Goal: Task Accomplishment & Management: Complete application form

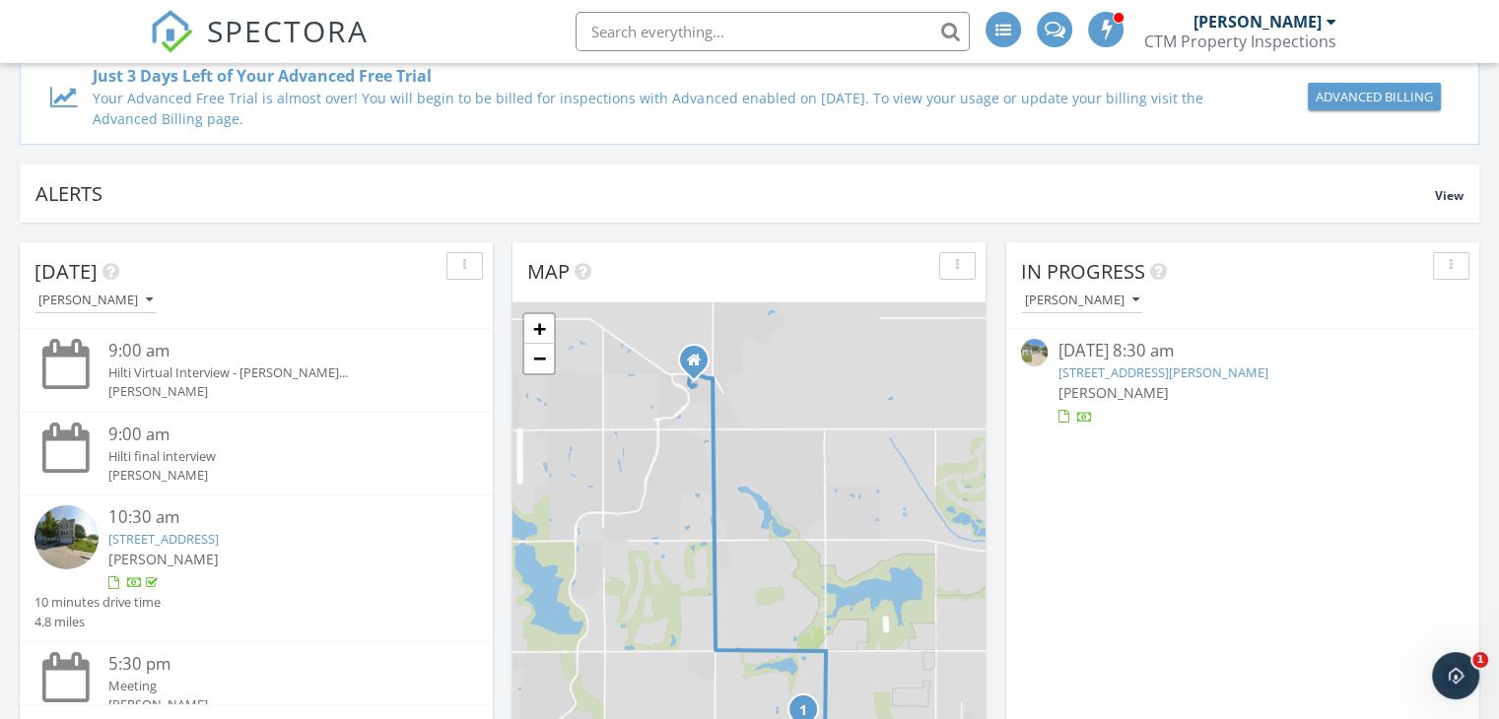
scroll to position [394, 0]
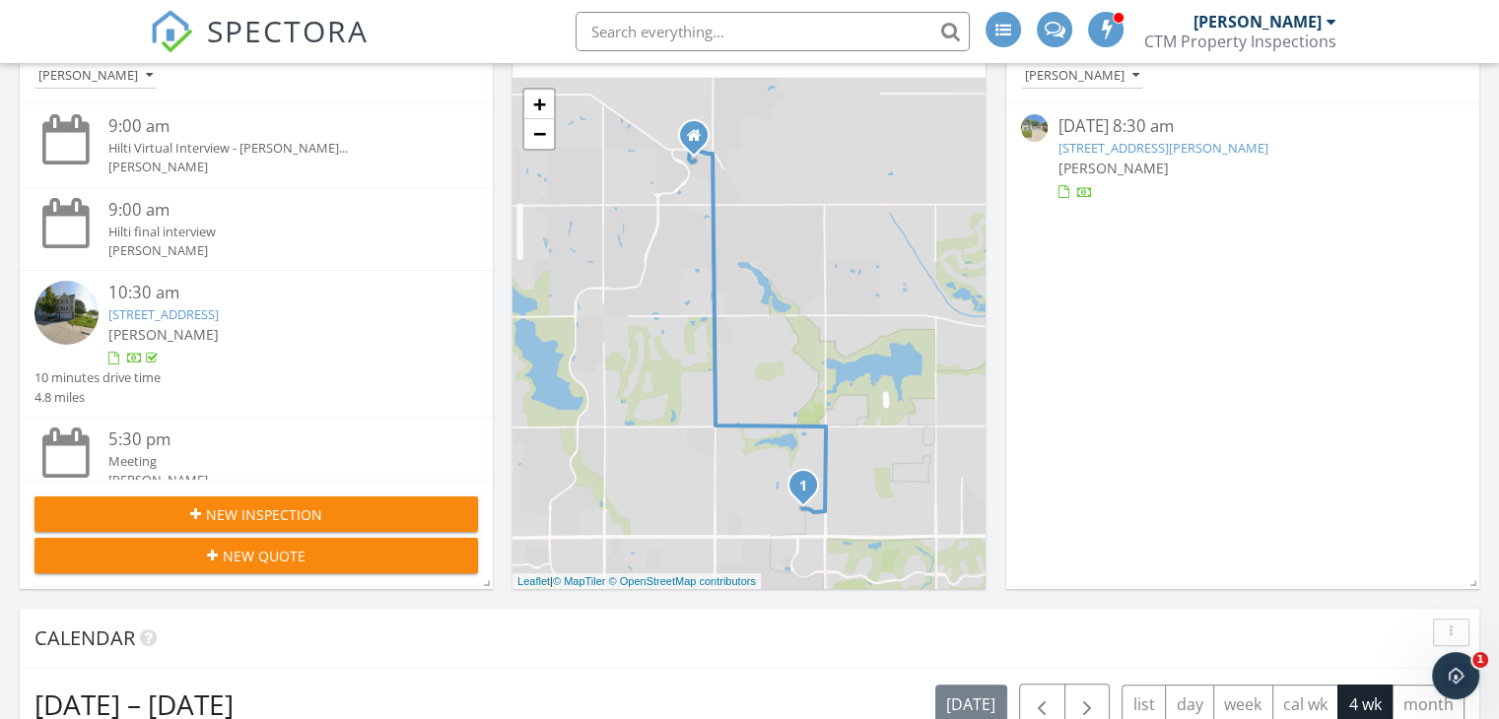
click at [255, 514] on span "New Inspection" at bounding box center [264, 515] width 116 height 21
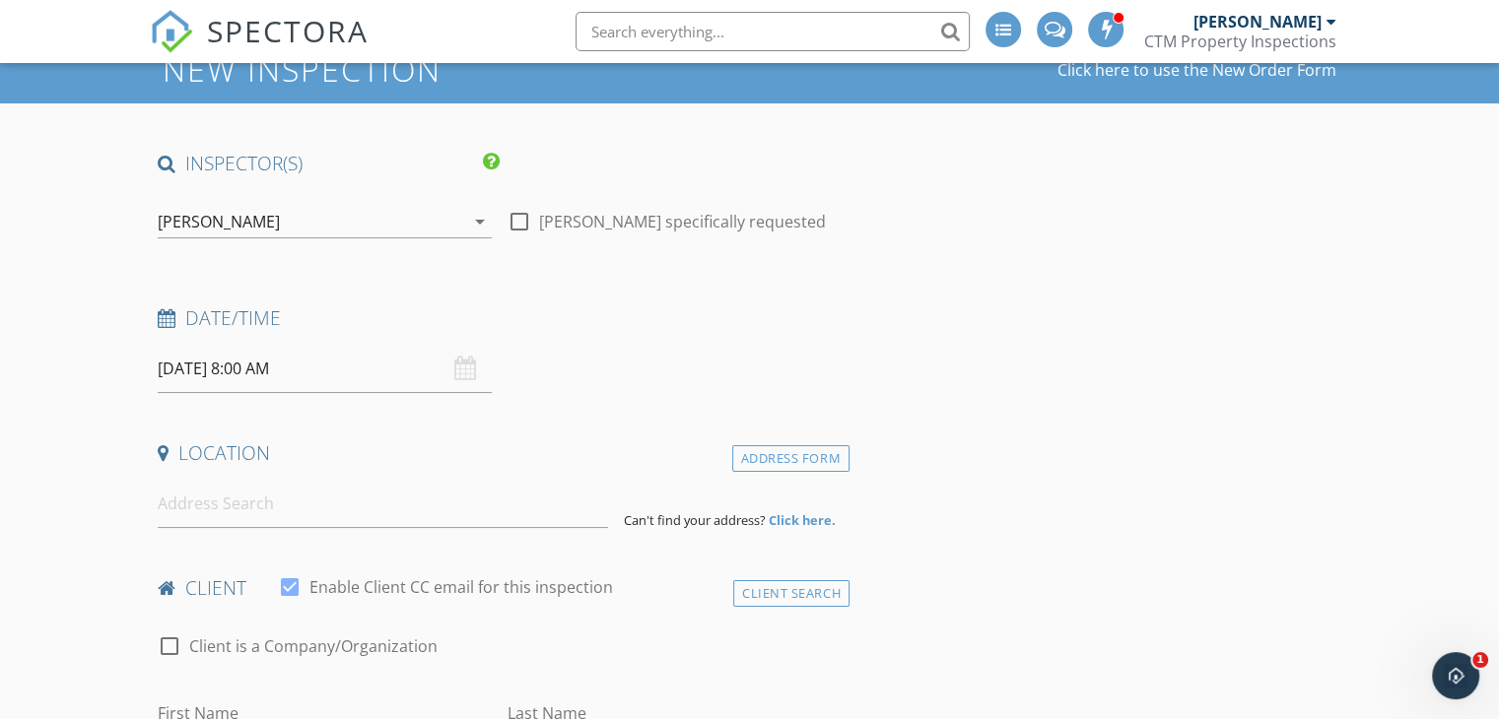
click at [470, 371] on div "[DATE] 8:00 AM" at bounding box center [325, 369] width 334 height 48
click at [245, 381] on input "09/30/2025 8:00 AM" at bounding box center [325, 369] width 334 height 48
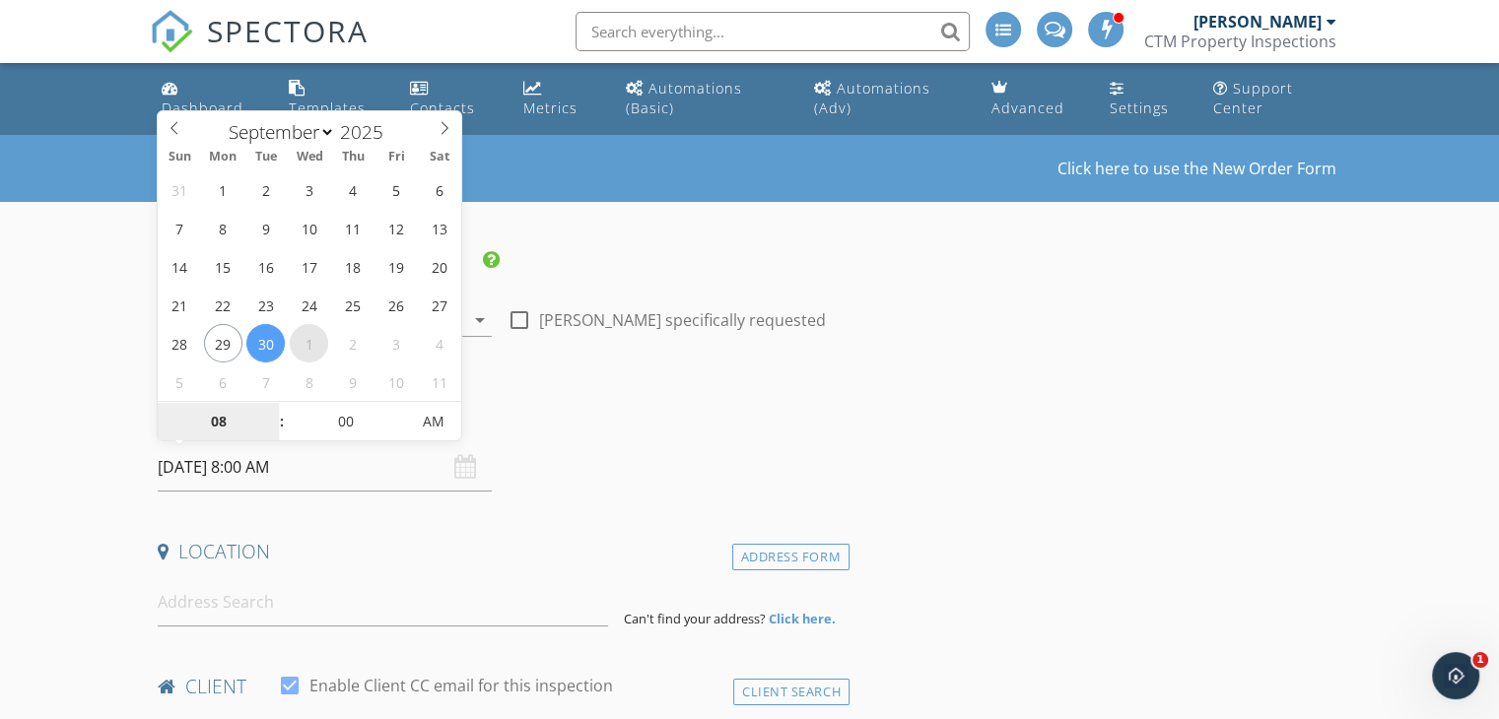
select select "9"
type input "10/01/2025 8:00 AM"
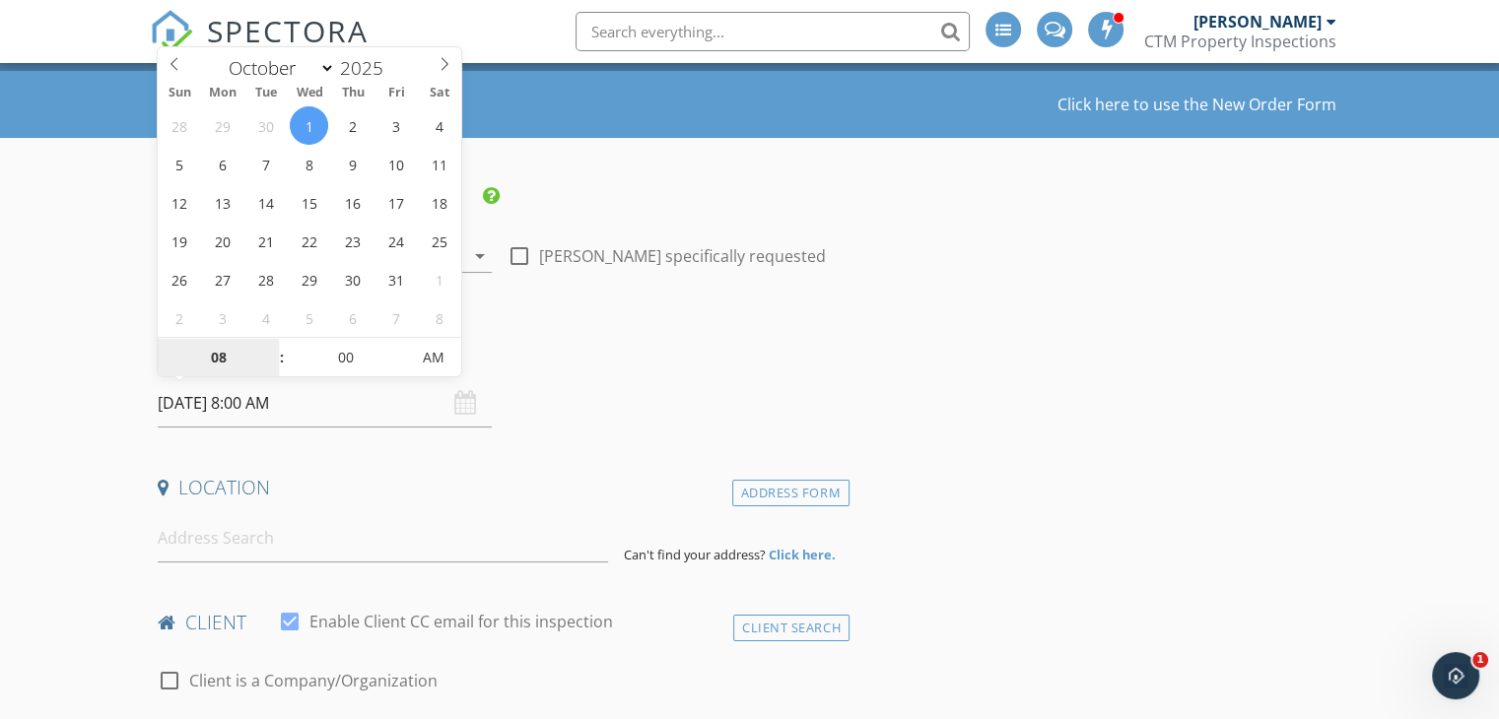
scroll to position [99, 0]
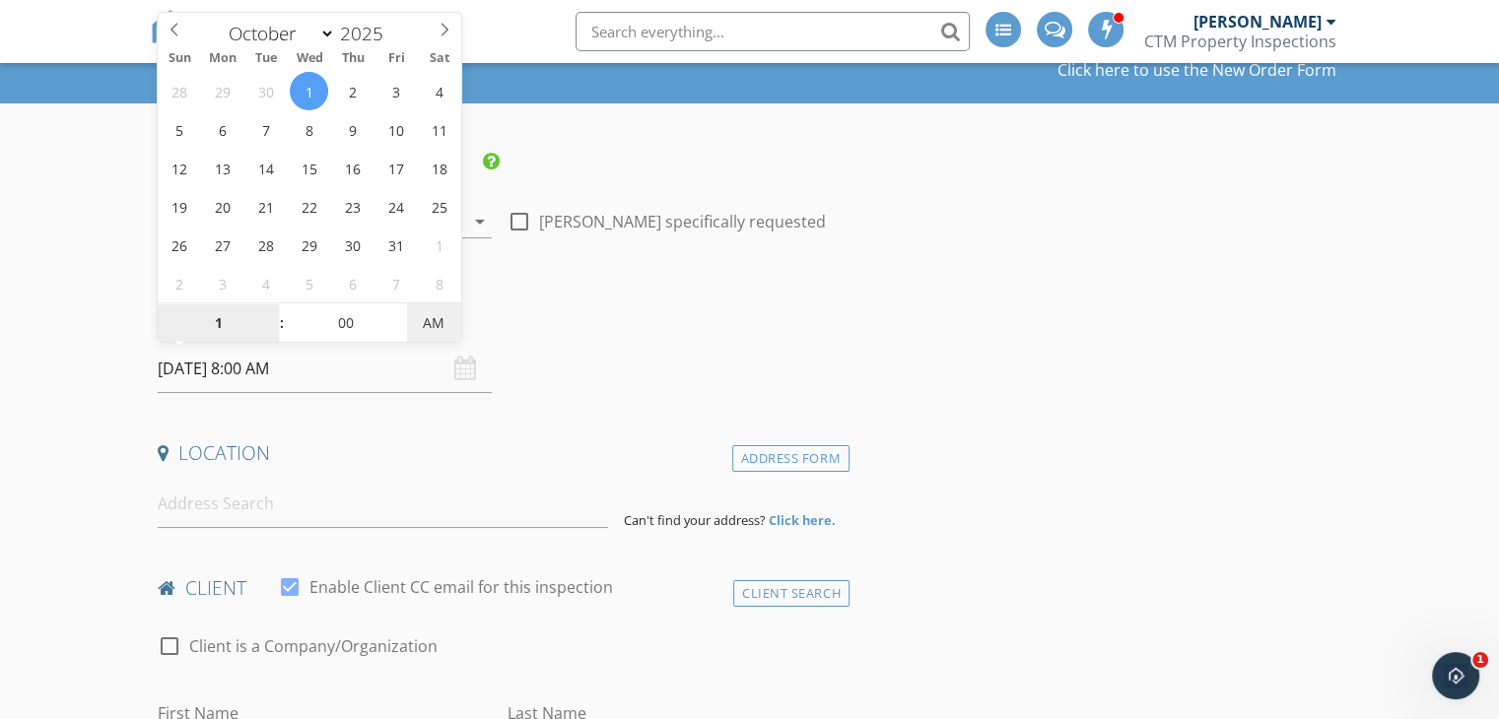
type input "01"
type input "10/01/2025 1:00 PM"
click at [429, 324] on span "AM" at bounding box center [434, 323] width 54 height 39
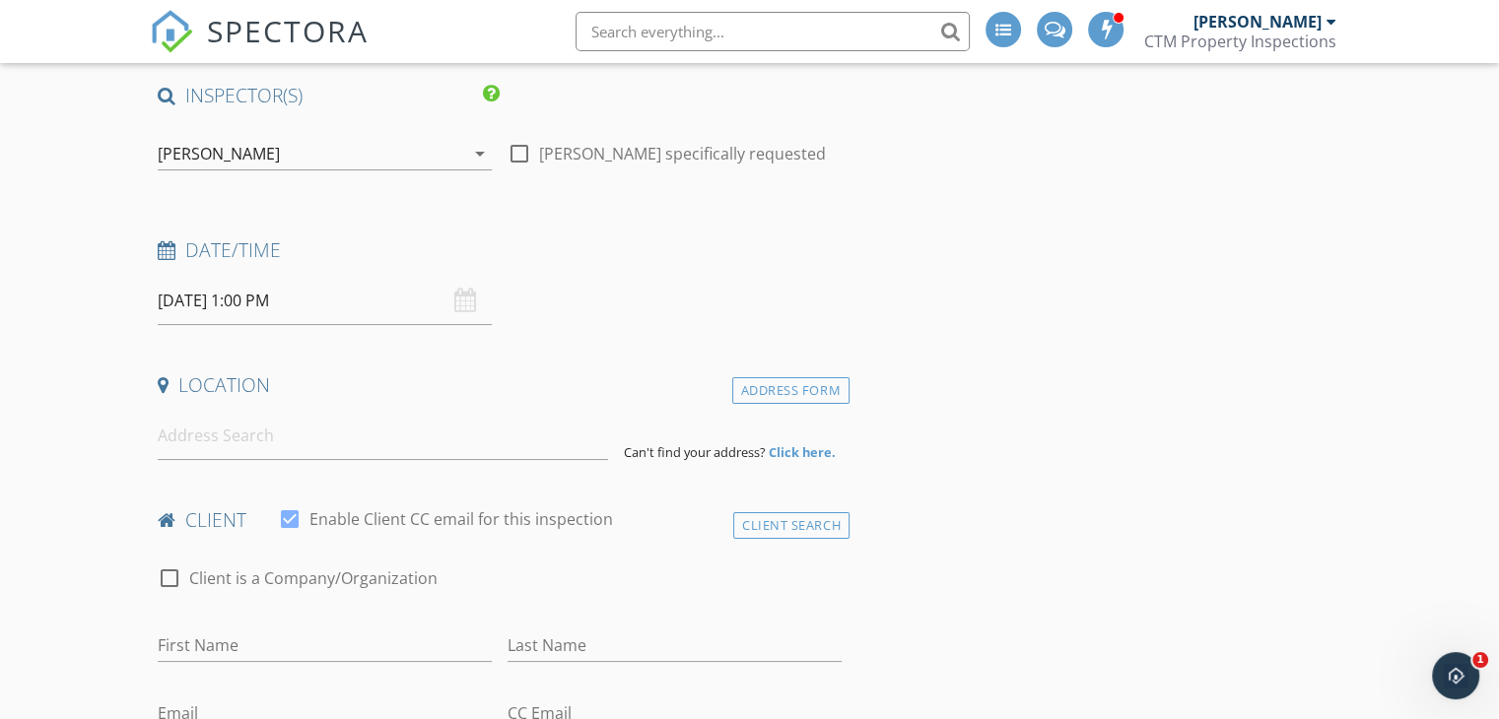
scroll to position [197, 0]
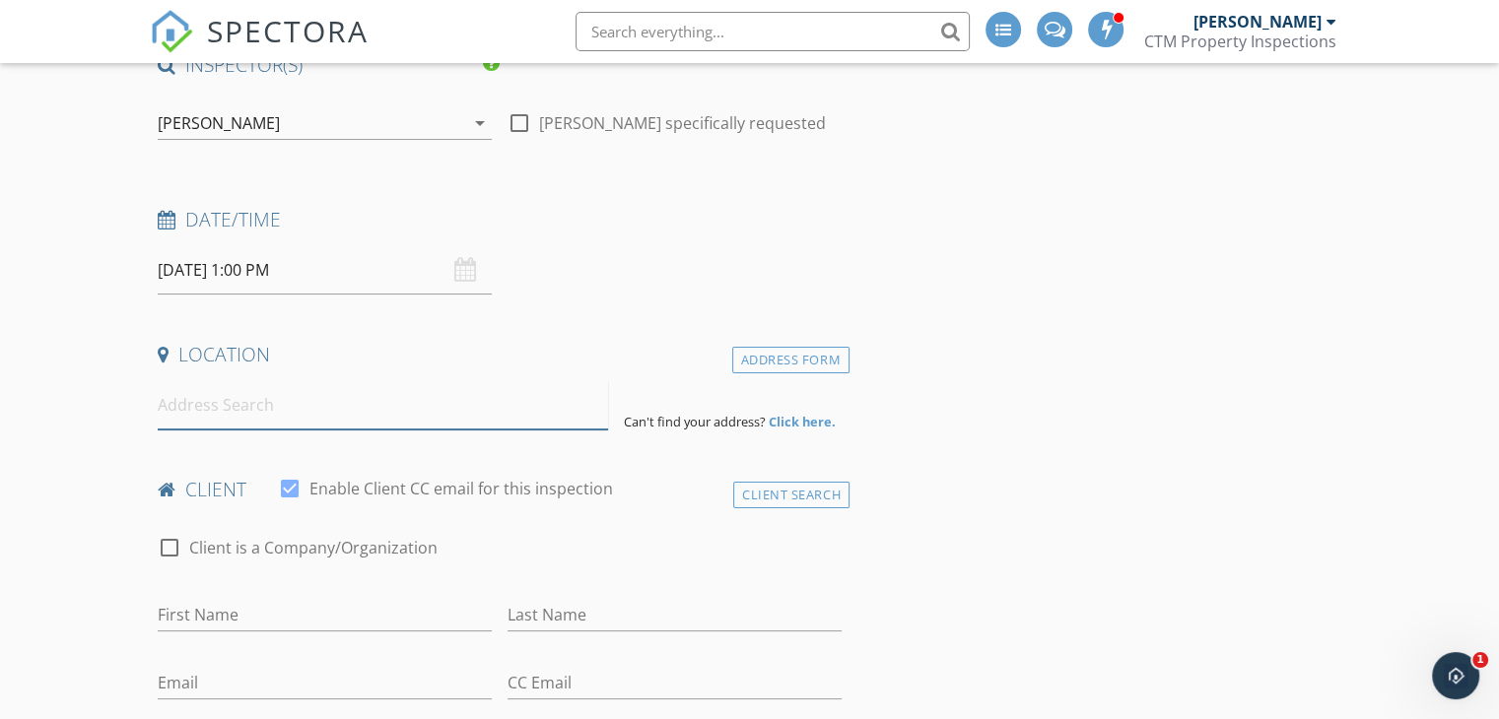
click at [216, 416] on input at bounding box center [383, 405] width 450 height 48
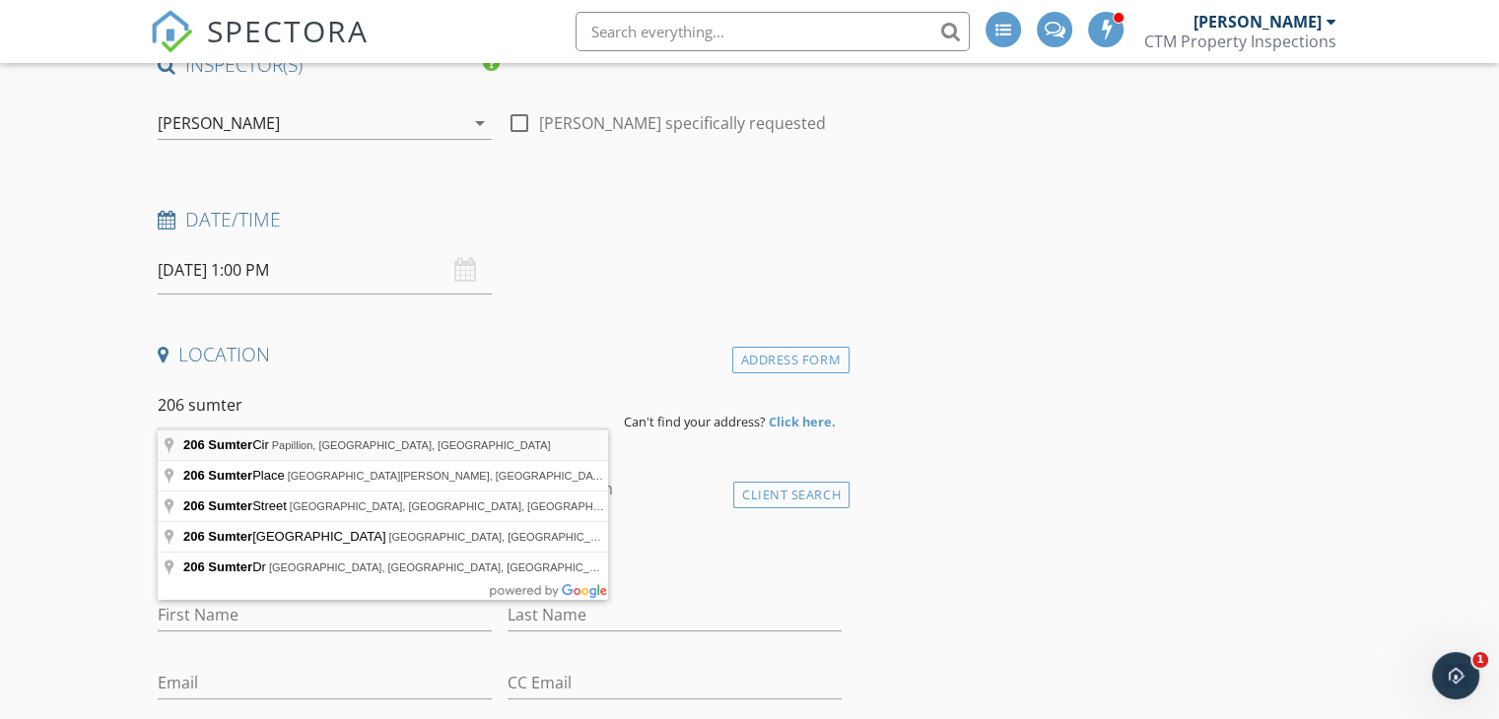
type input "206 Sumter Cir, Papillion, NE, USA"
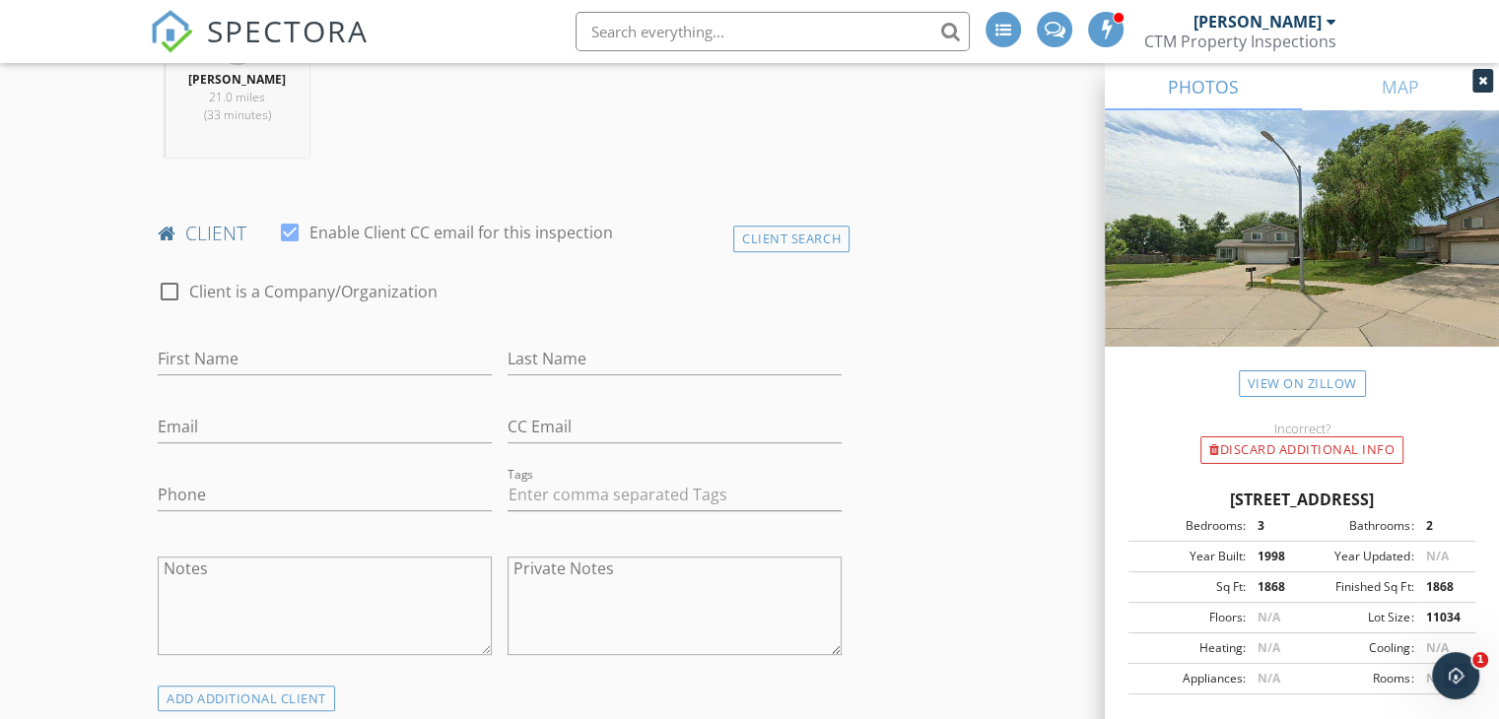
scroll to position [887, 0]
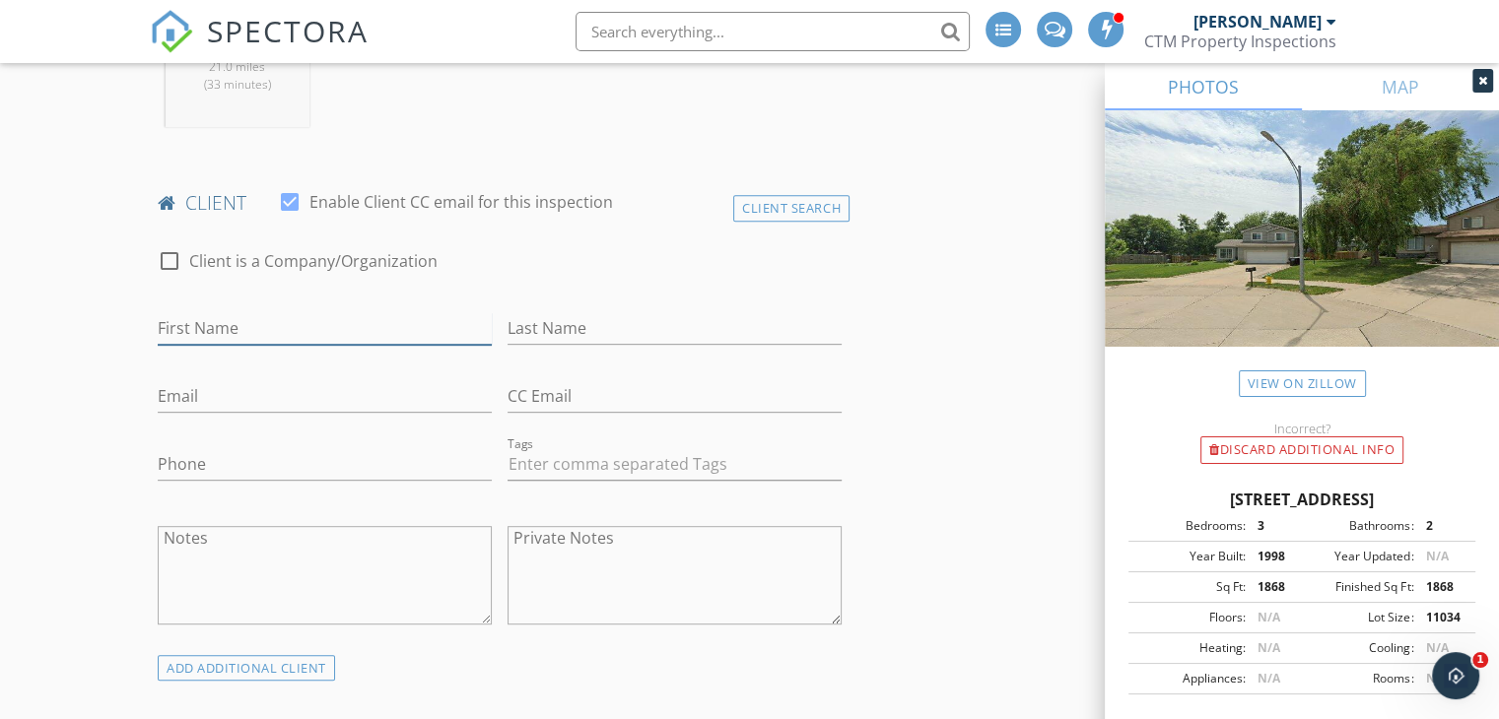
click at [238, 345] on input "First Name" at bounding box center [325, 328] width 334 height 33
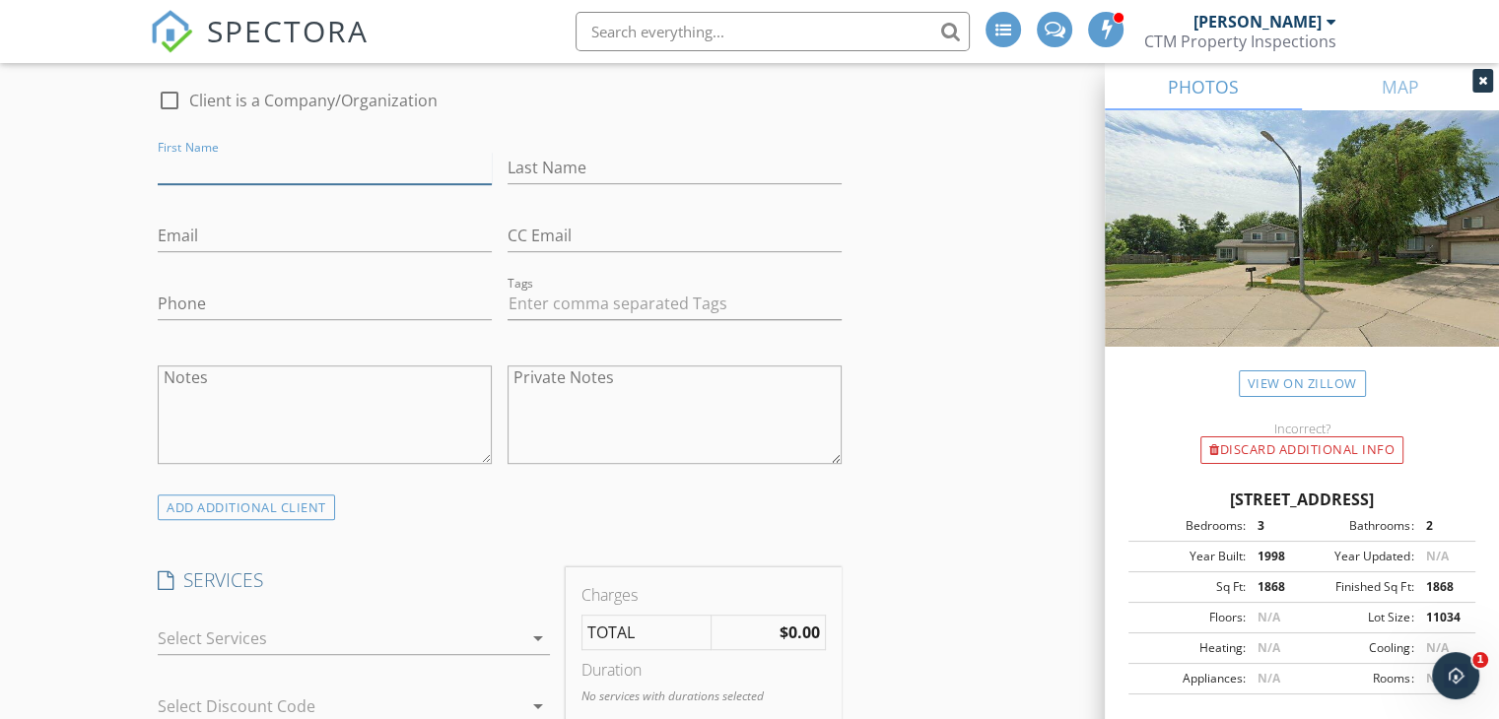
scroll to position [985, 0]
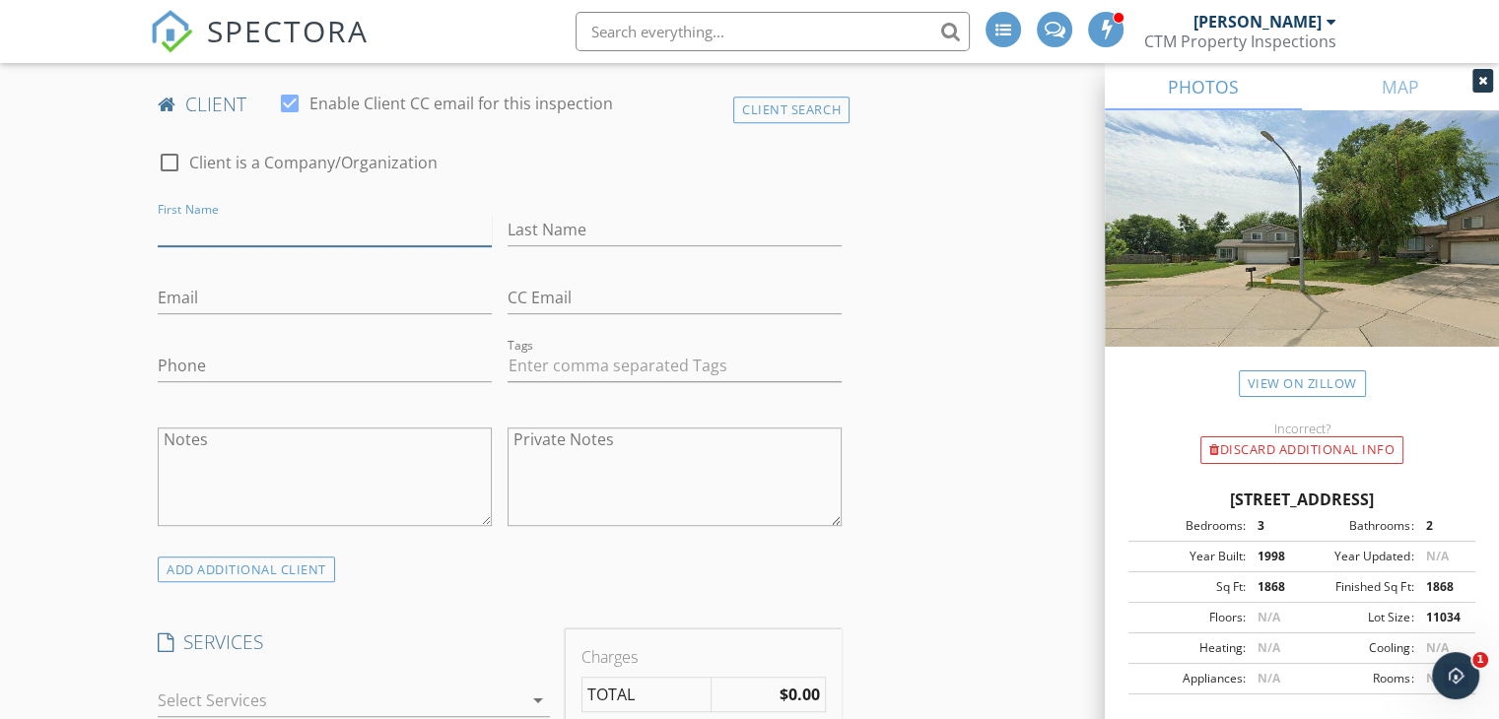
click at [208, 246] on input "First Name" at bounding box center [325, 230] width 334 height 33
click at [188, 238] on input "First Name" at bounding box center [325, 230] width 334 height 33
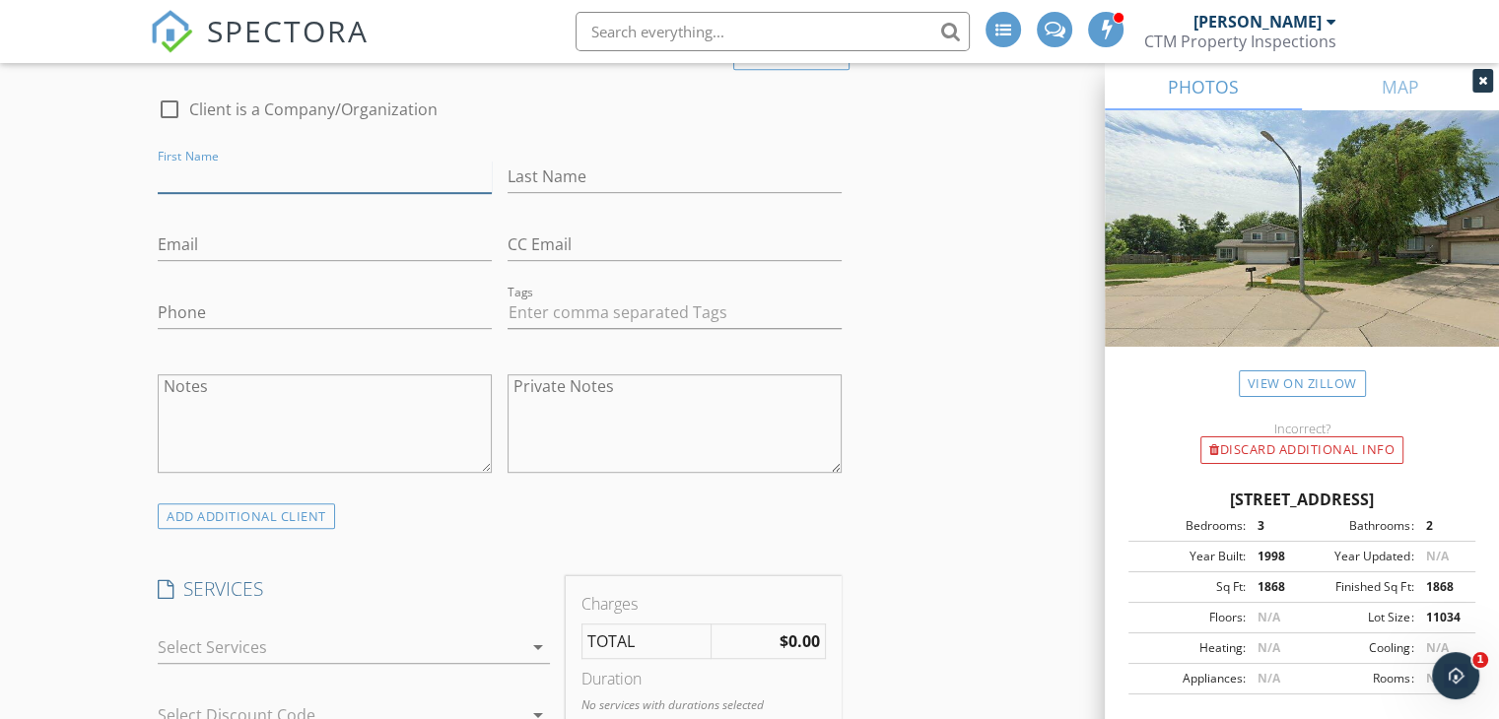
scroll to position [887, 0]
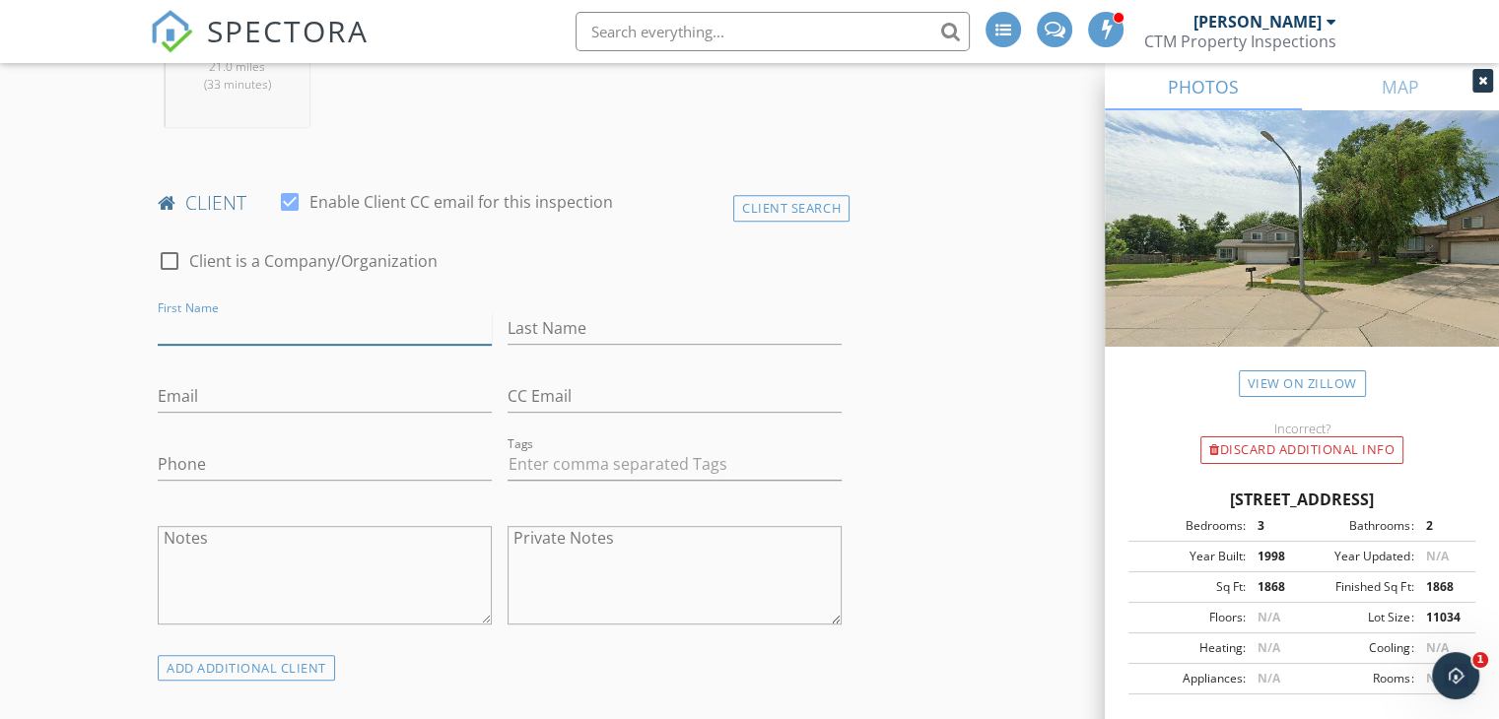
click at [229, 345] on input "First Name" at bounding box center [325, 328] width 334 height 33
type input "Brent"
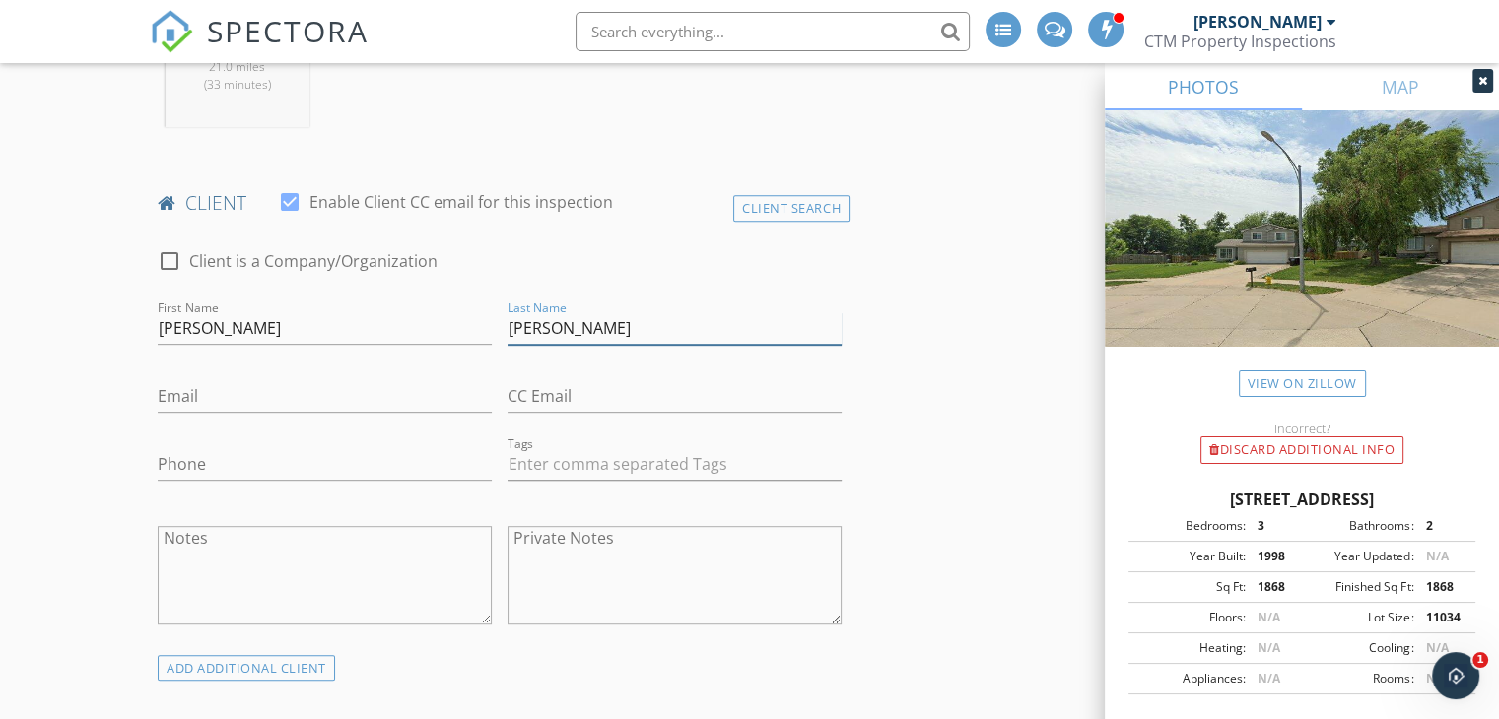
type input "Bradley"
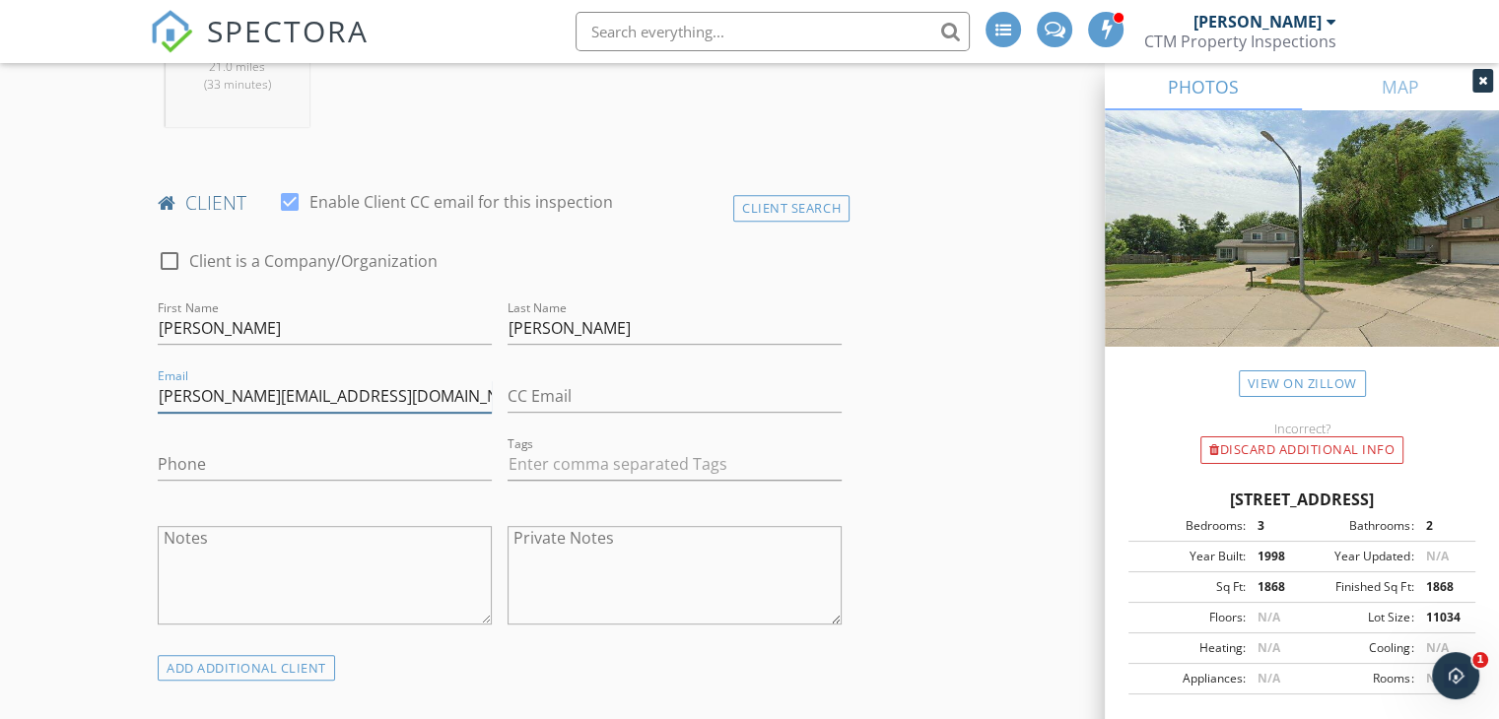
type input "brent_bradley@live.com"
click at [214, 477] on input "Phone" at bounding box center [325, 464] width 334 height 33
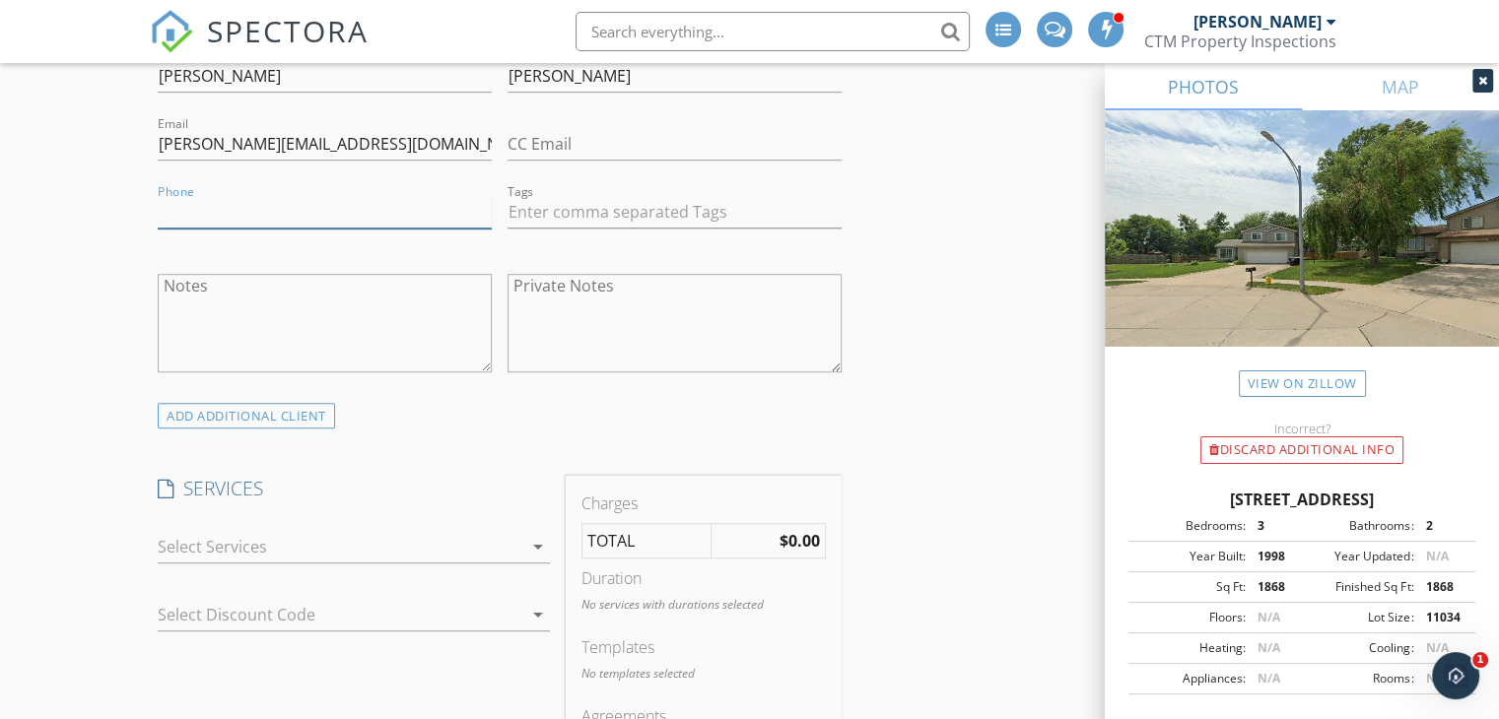
scroll to position [1183, 0]
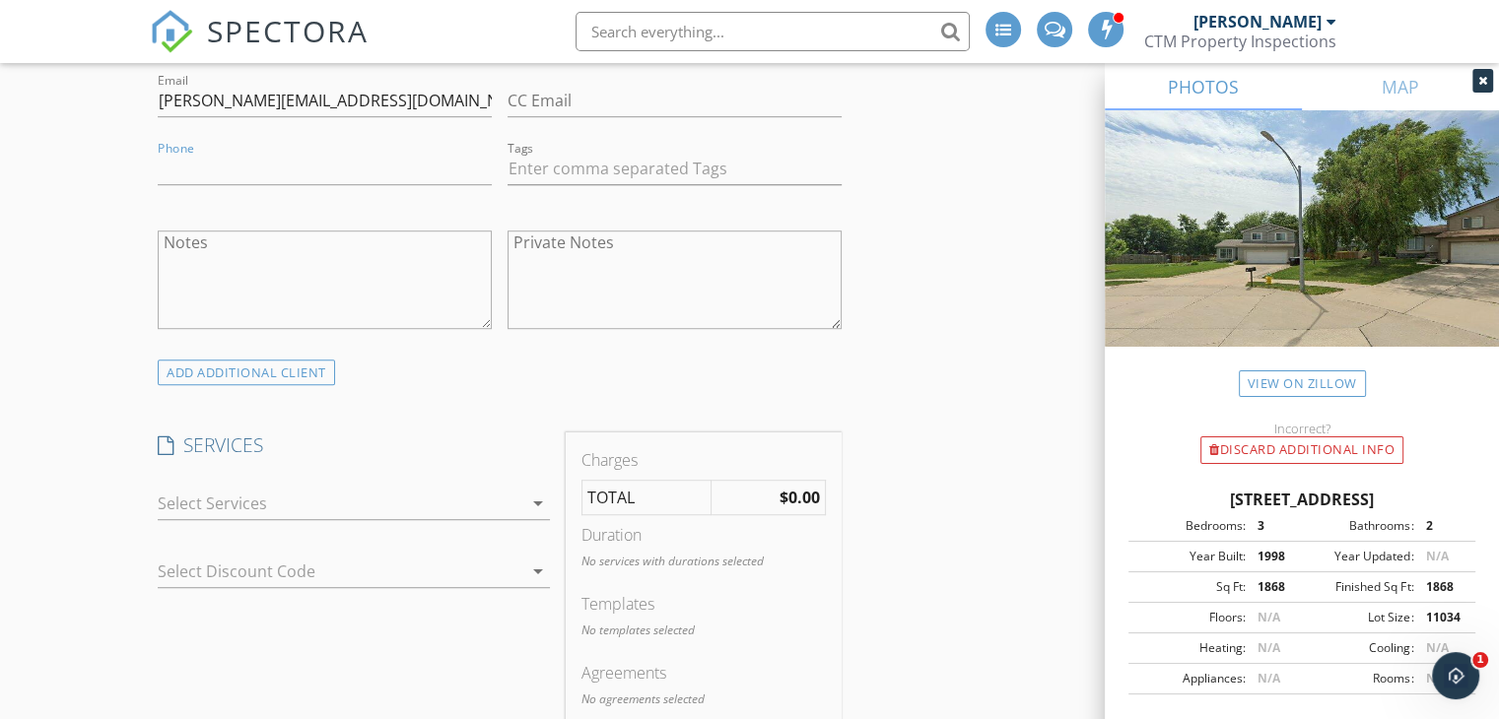
click at [252, 519] on div at bounding box center [340, 504] width 365 height 32
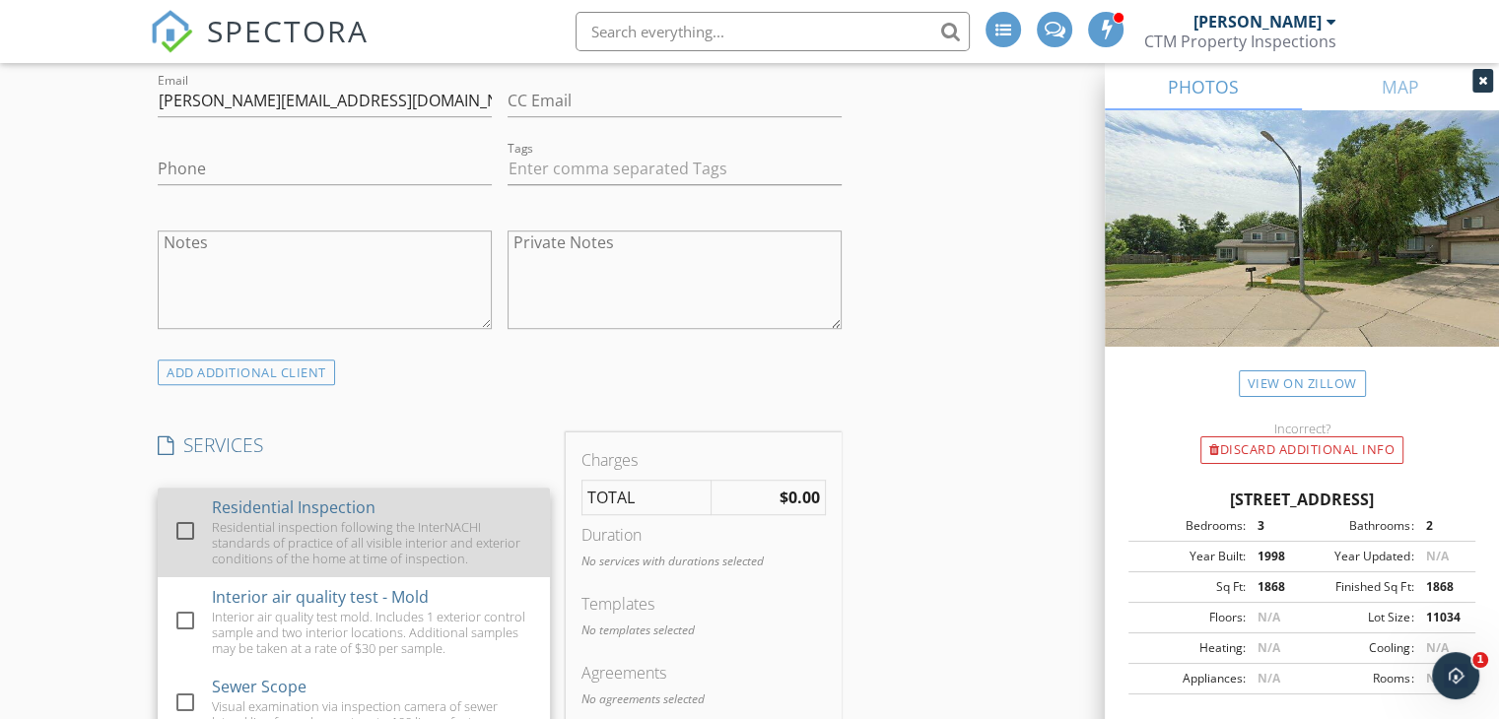
click at [175, 548] on div at bounding box center [186, 531] width 34 height 34
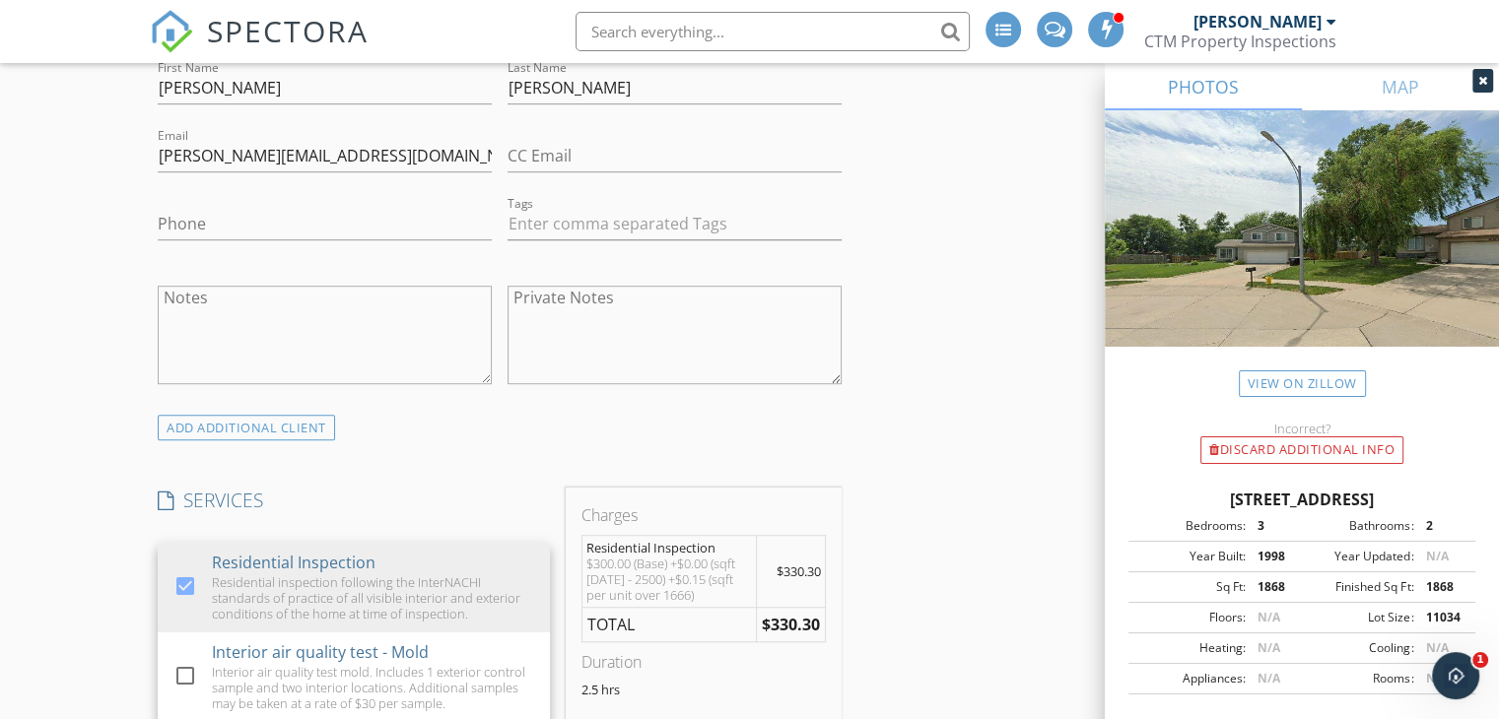
scroll to position [1084, 0]
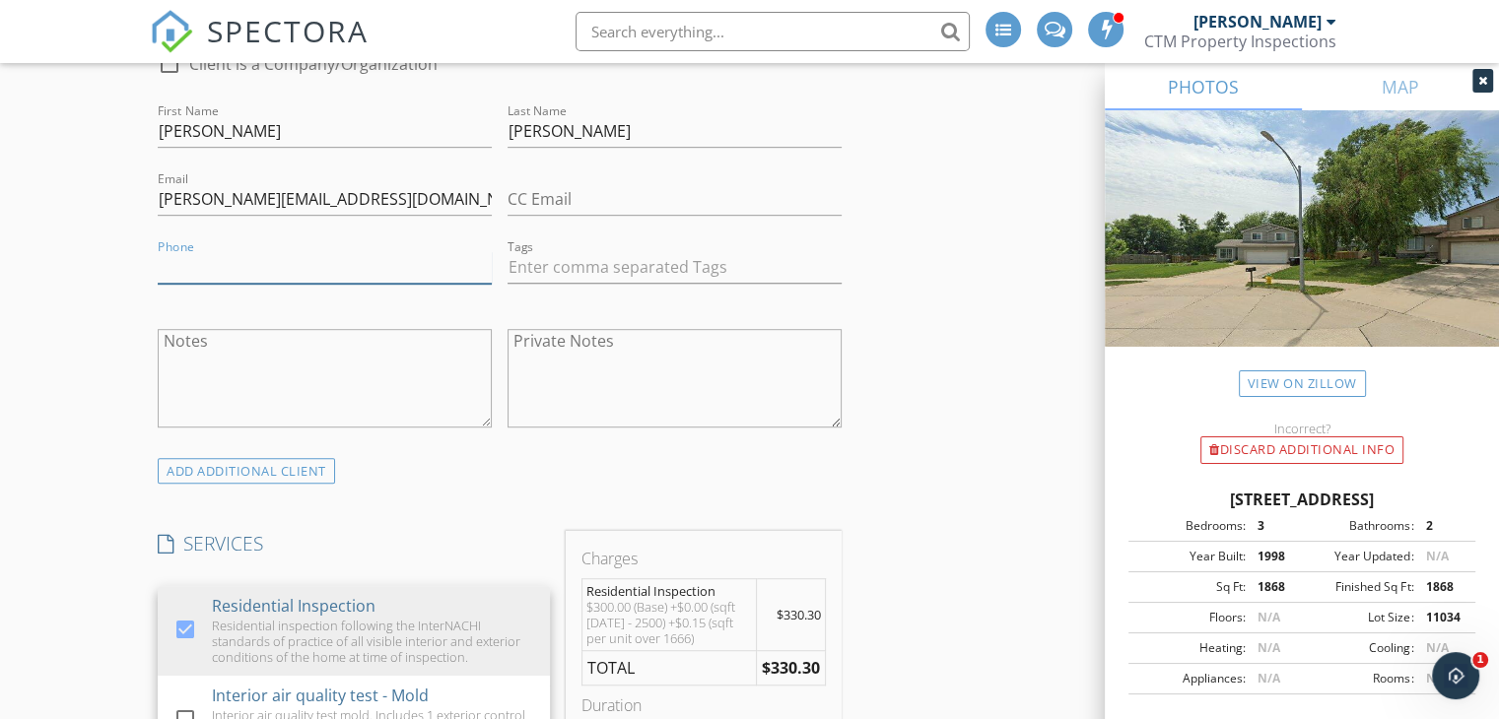
click at [222, 284] on input "Phone" at bounding box center [325, 267] width 334 height 33
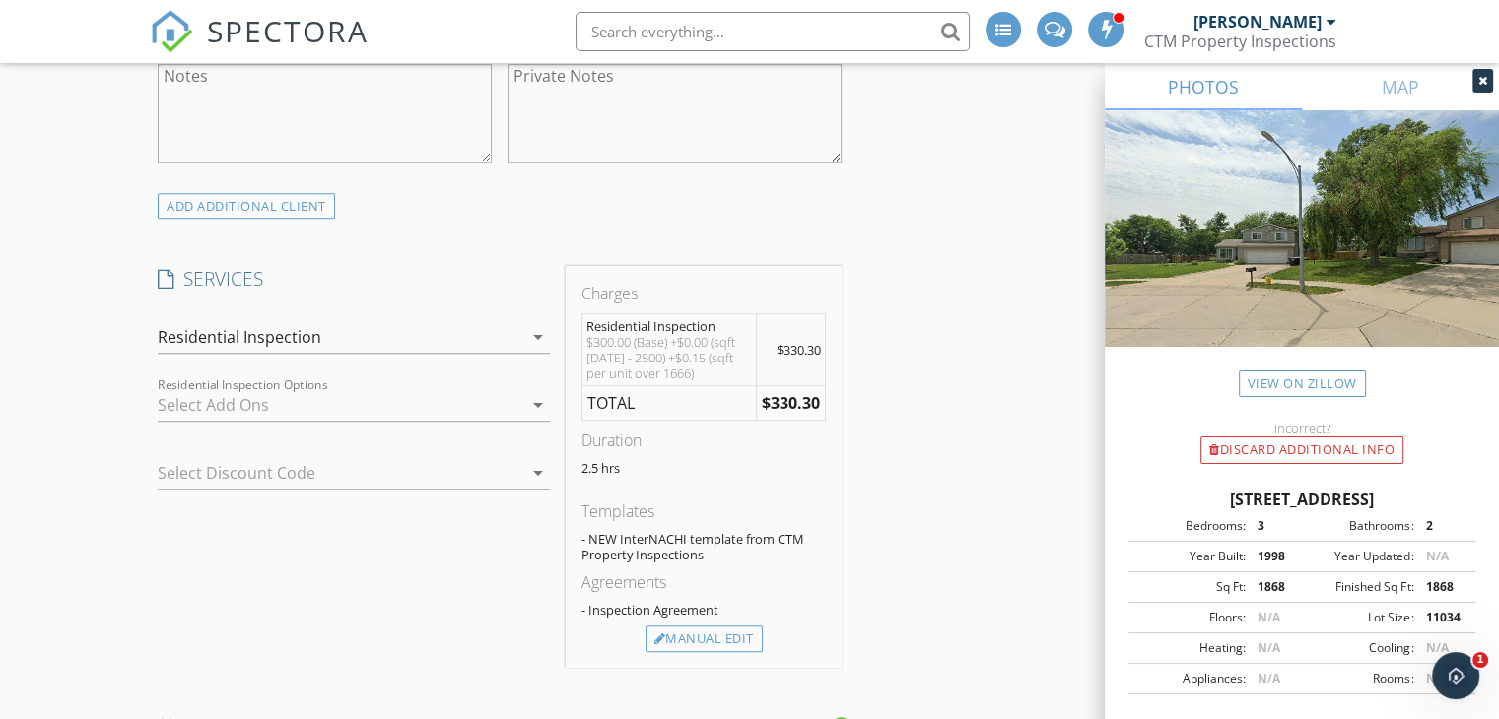
scroll to position [1380, 0]
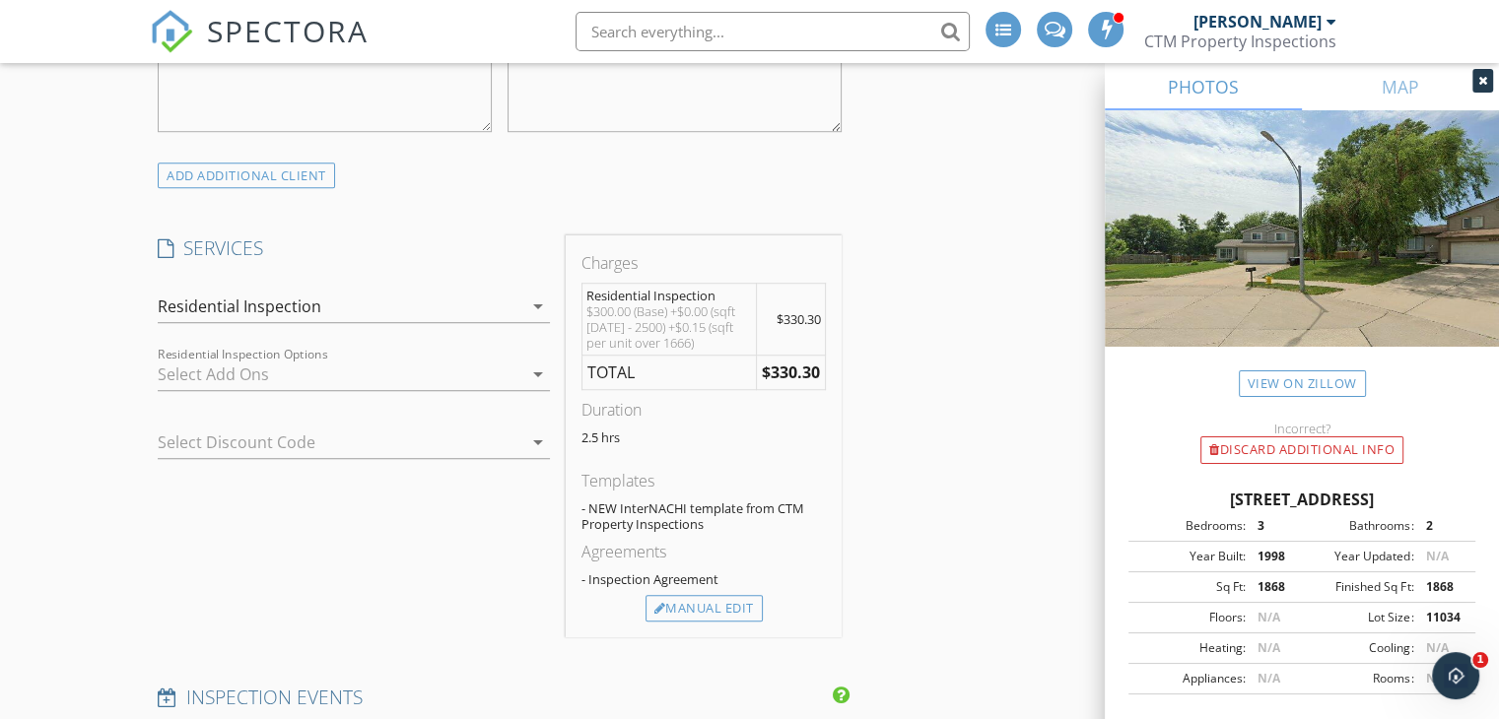
type input "402-660-7207"
click at [249, 390] on div at bounding box center [340, 375] width 365 height 32
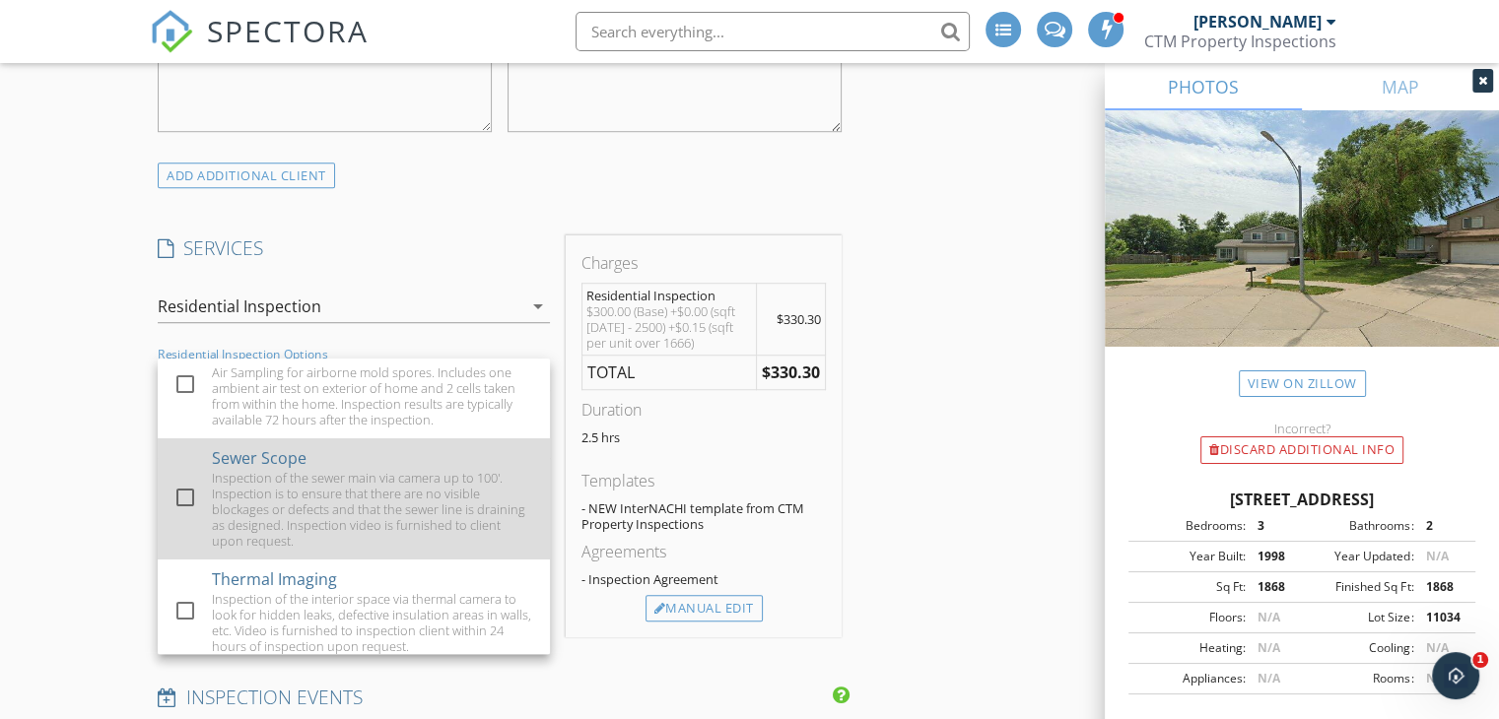
scroll to position [36, 0]
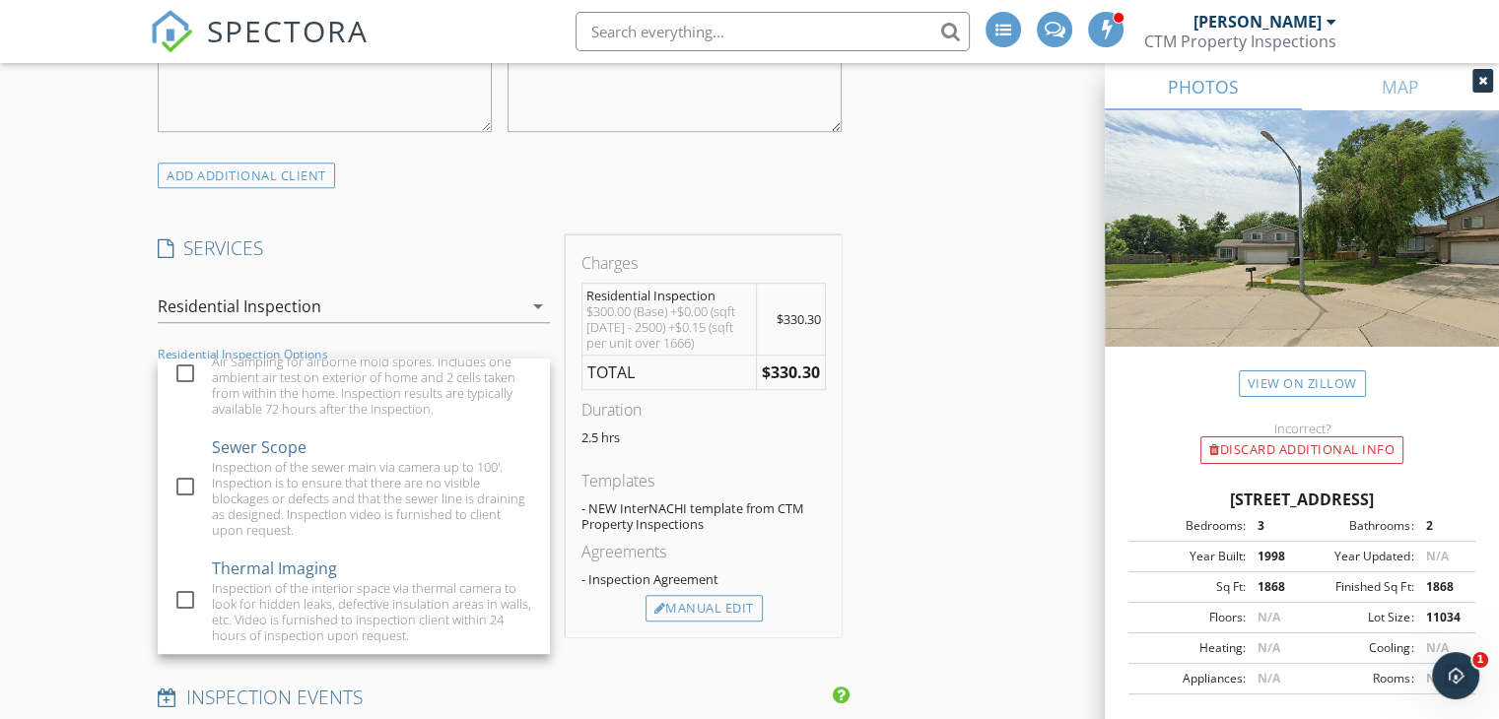
click at [103, 466] on div "New Inspection Click here to use the New Order Form INSPECTOR(S) check_box Chri…" at bounding box center [749, 611] width 1499 height 3712
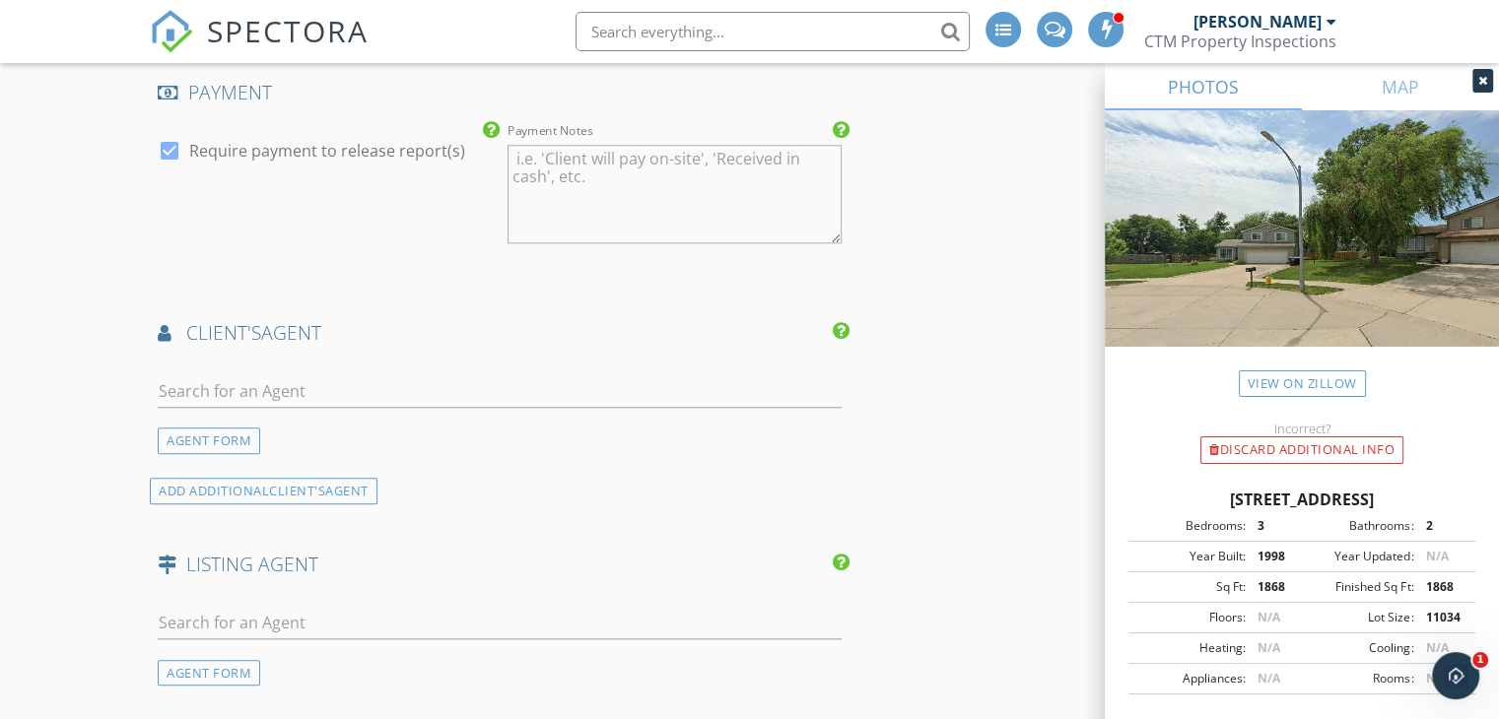
scroll to position [2168, 0]
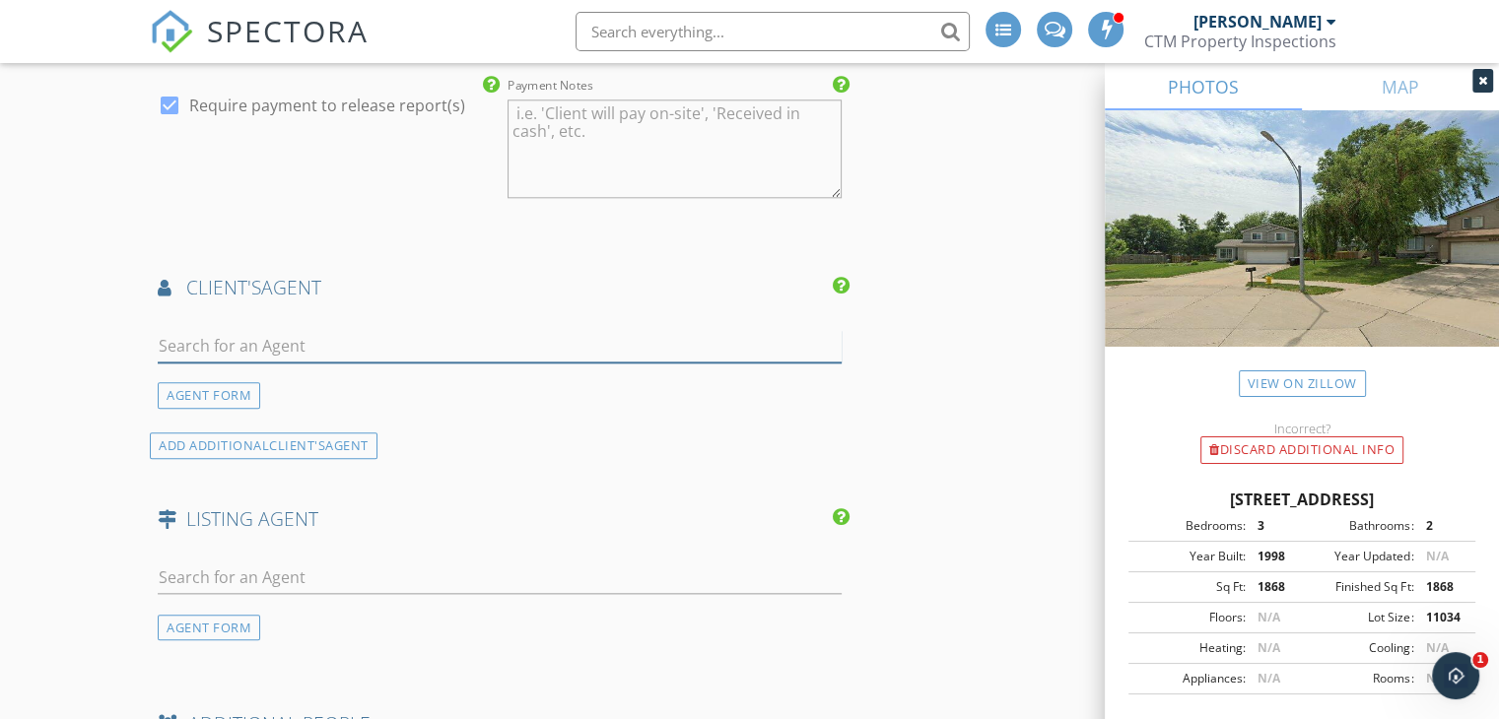
click at [260, 359] on input "text" at bounding box center [500, 346] width 684 height 33
click at [164, 401] on div "AGENT FORM" at bounding box center [209, 395] width 102 height 27
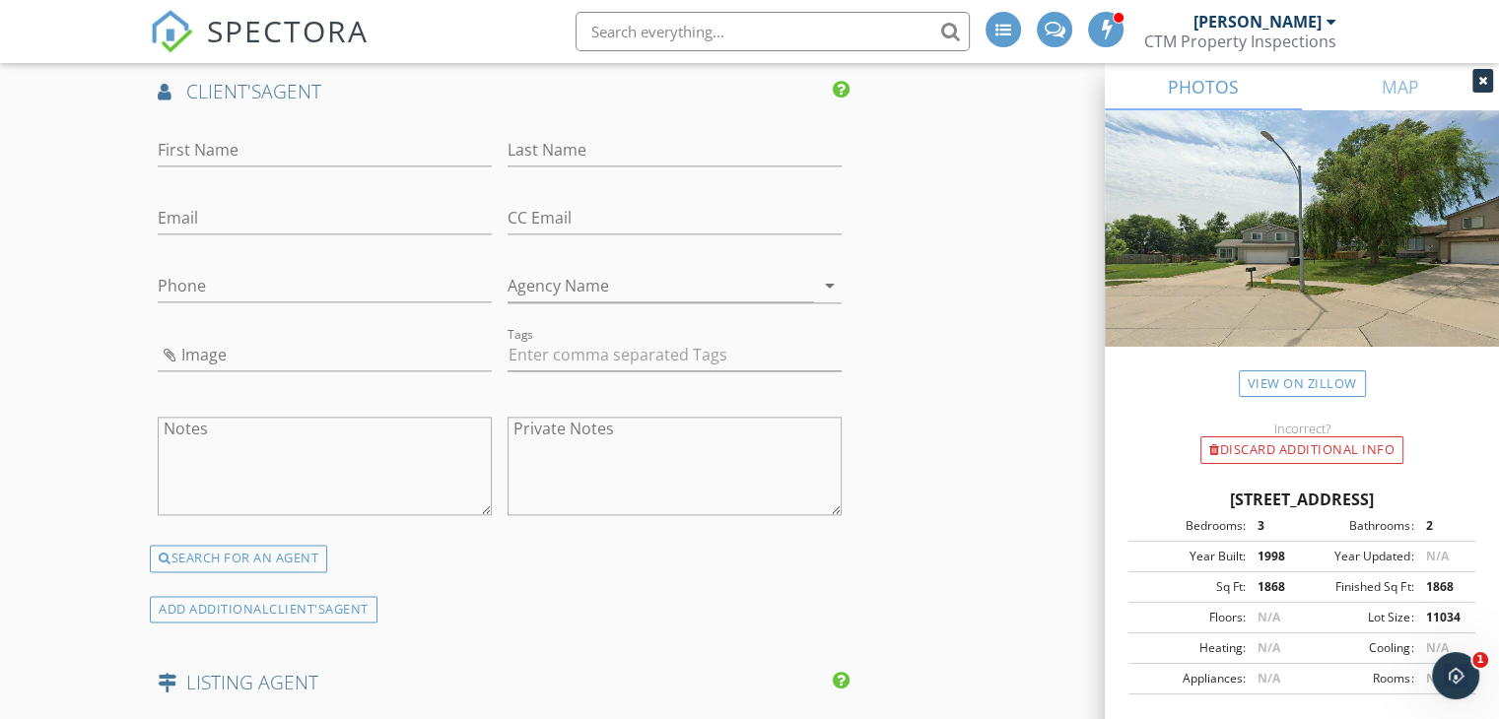
scroll to position [2365, 0]
click at [215, 166] on input "First Name" at bounding box center [325, 149] width 334 height 33
type input "Heidi"
type input "Gilleland"
type input "heidigilleland@gmail.com"
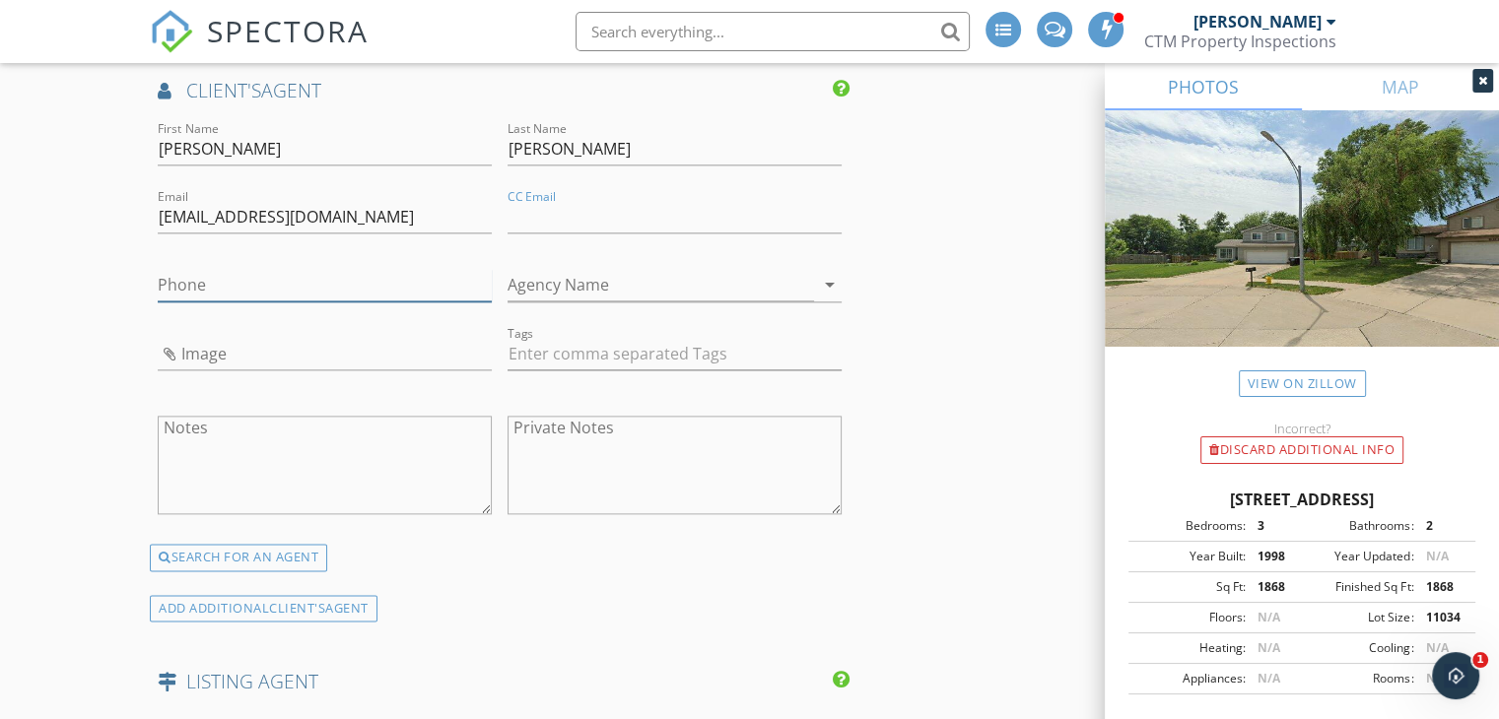
click at [260, 297] on input "Phone" at bounding box center [325, 285] width 334 height 33
click at [537, 300] on input "Agency Name" at bounding box center [661, 285] width 306 height 33
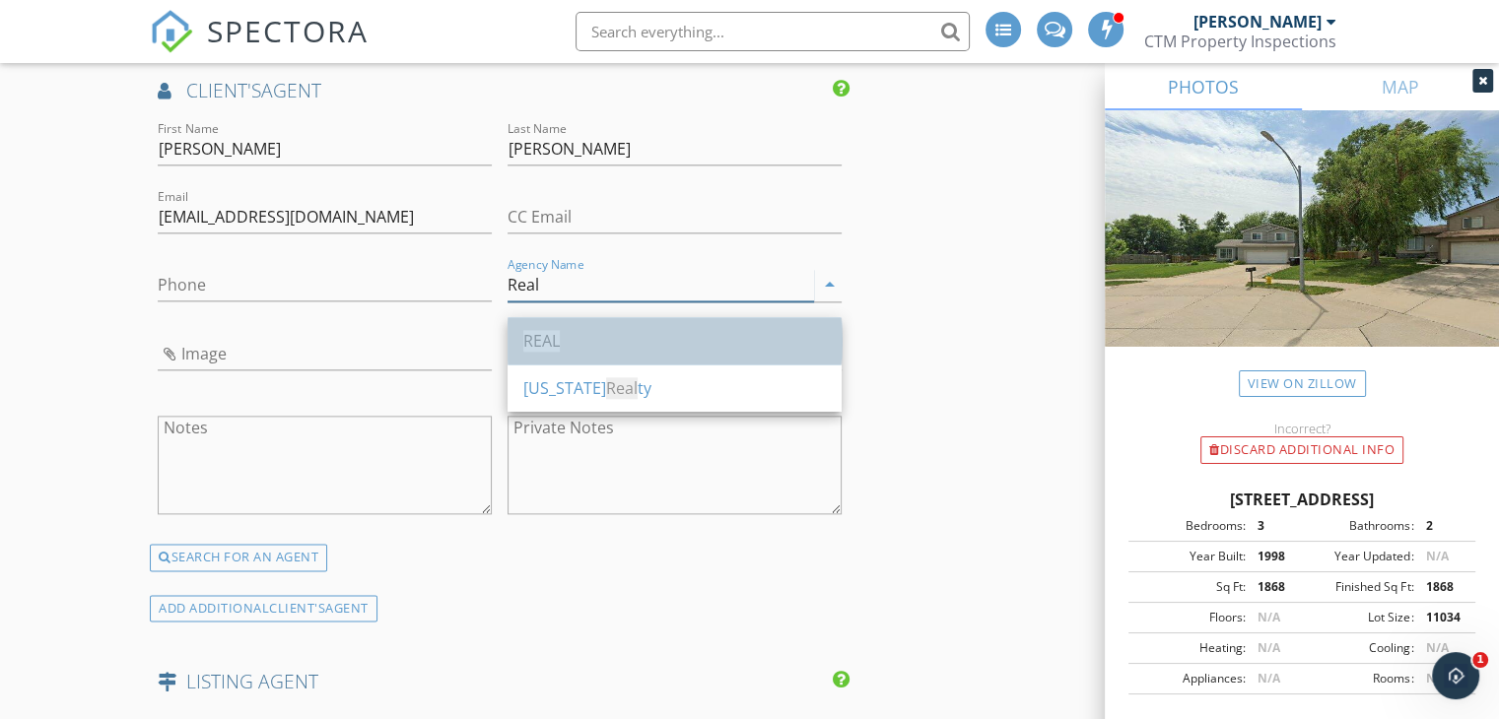
click at [557, 347] on span "REAL" at bounding box center [541, 341] width 36 height 22
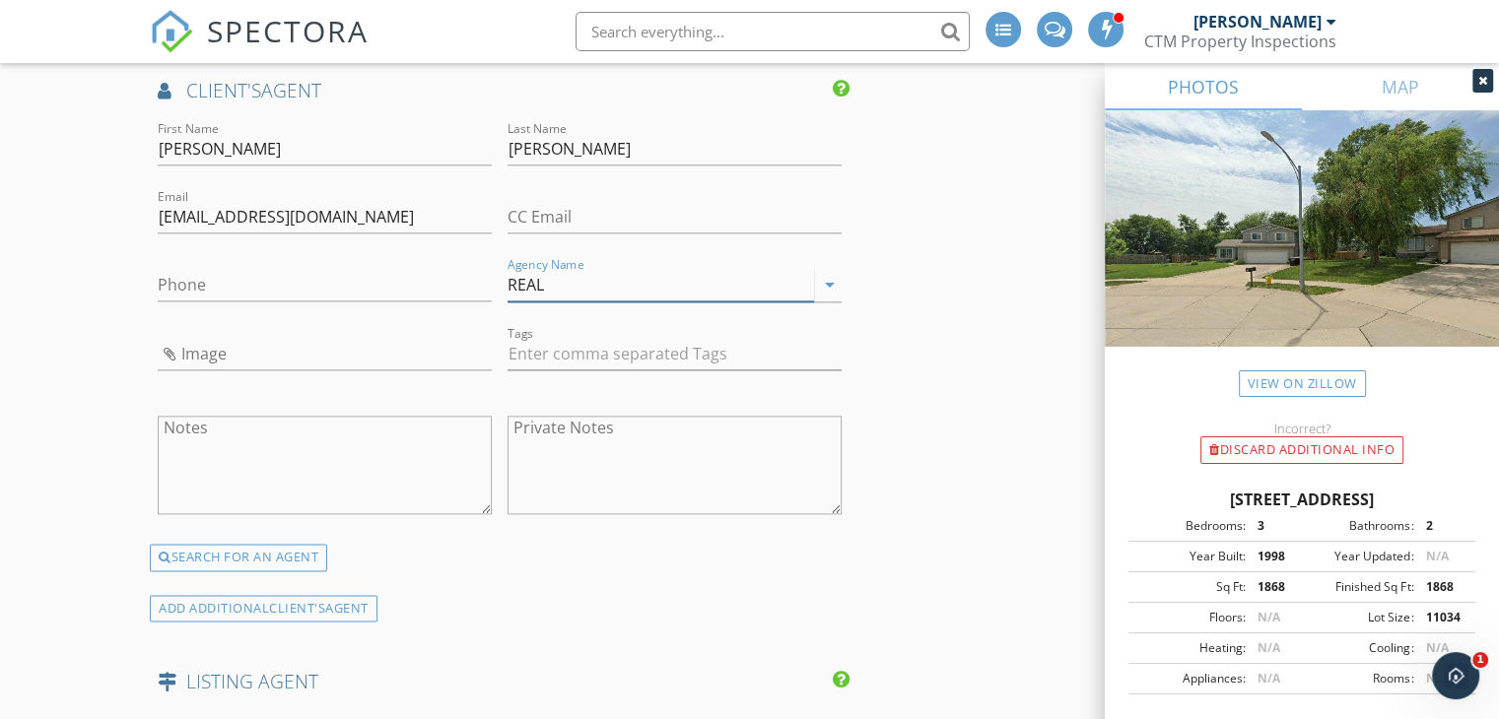
type input "REAL"
click at [237, 302] on input "Phone" at bounding box center [325, 285] width 334 height 33
type input "402-830-1476"
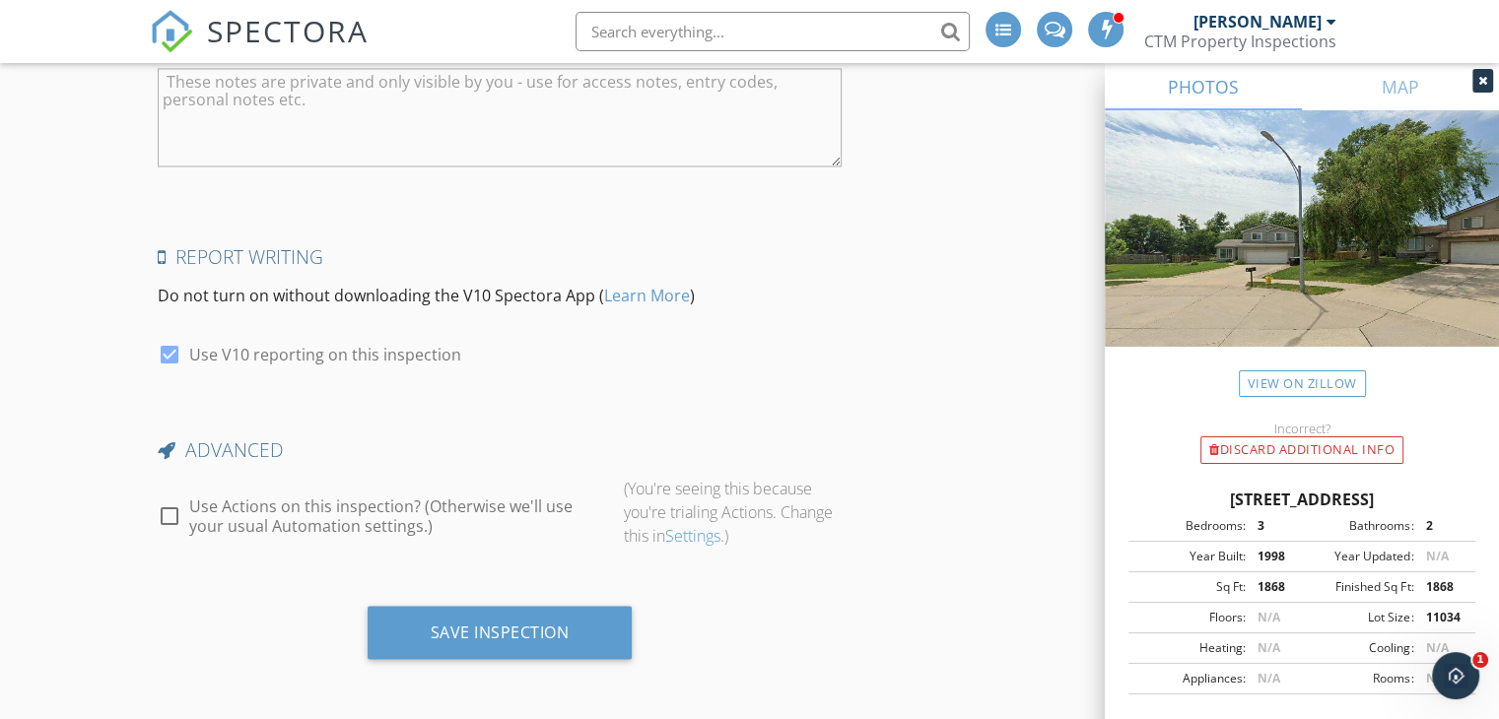
scroll to position [3497, 0]
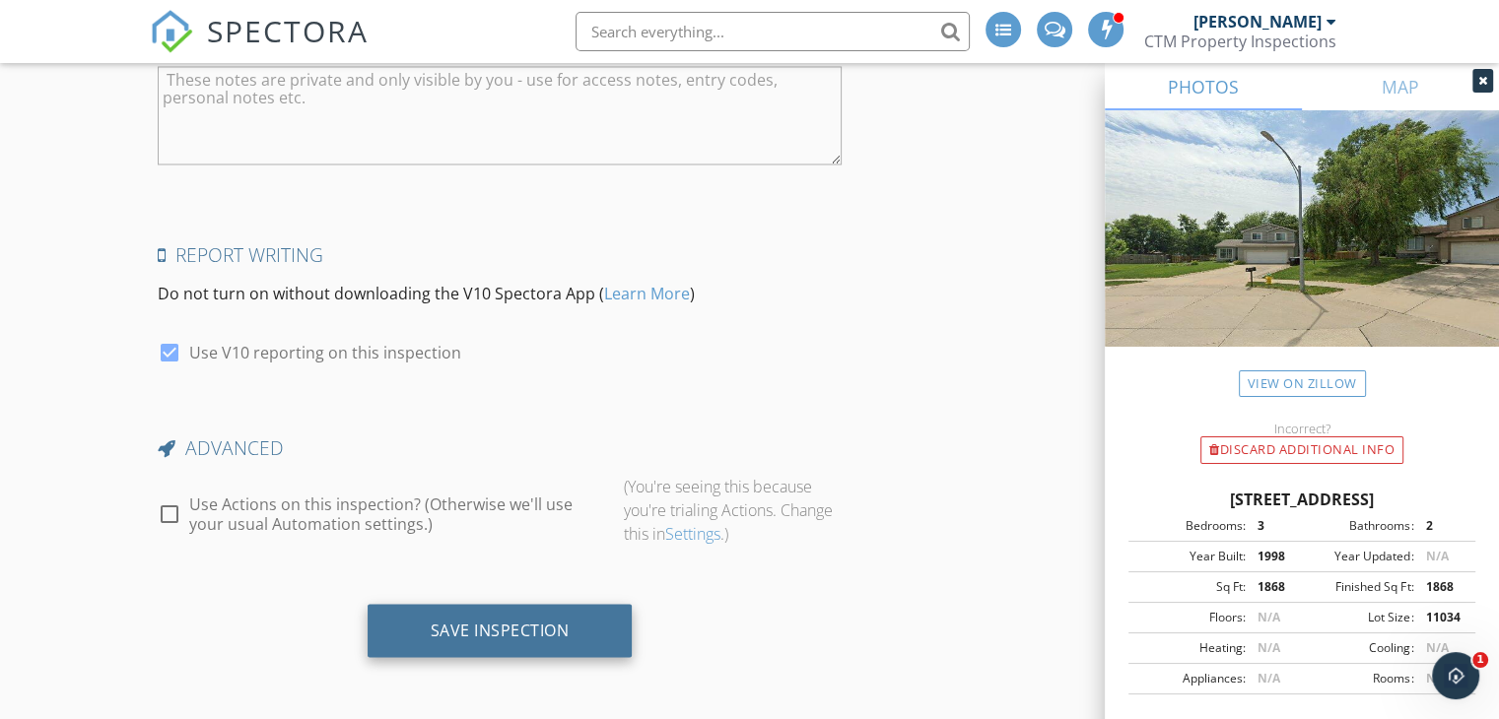
click at [497, 624] on div "Save Inspection" at bounding box center [500, 630] width 139 height 20
